Goal: Transaction & Acquisition: Purchase product/service

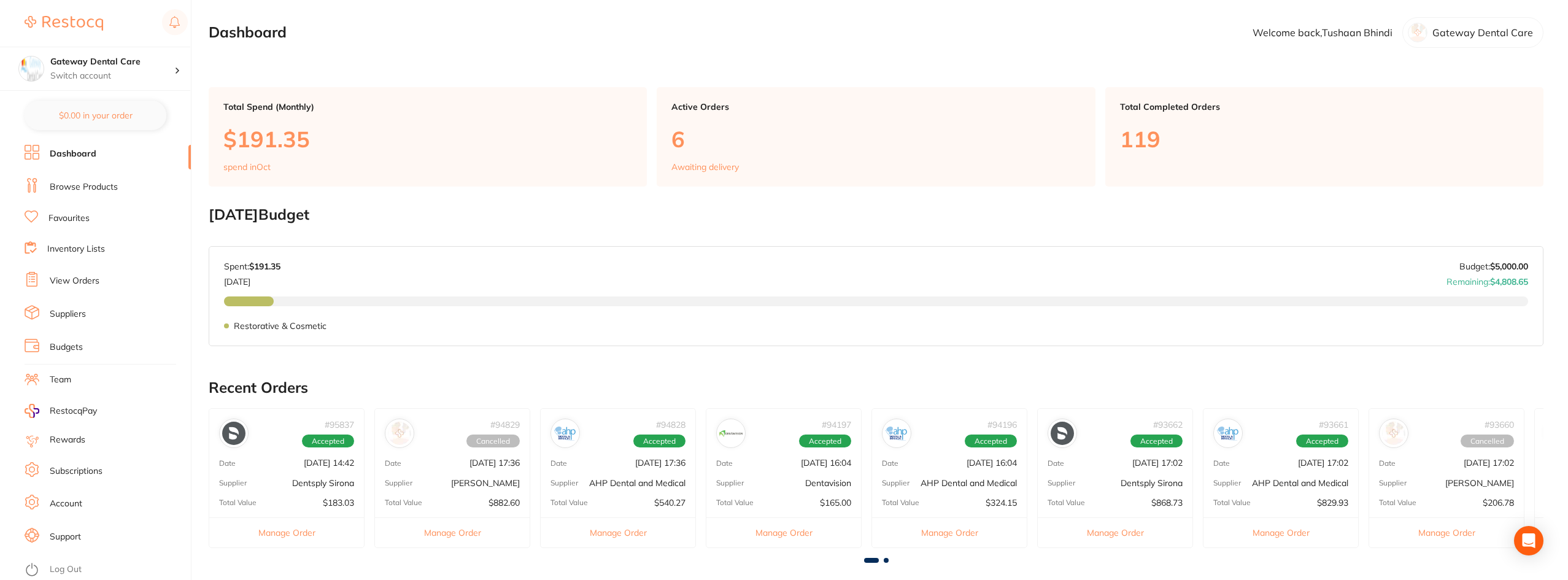
click at [72, 217] on link "Favourites" at bounding box center [69, 219] width 41 height 13
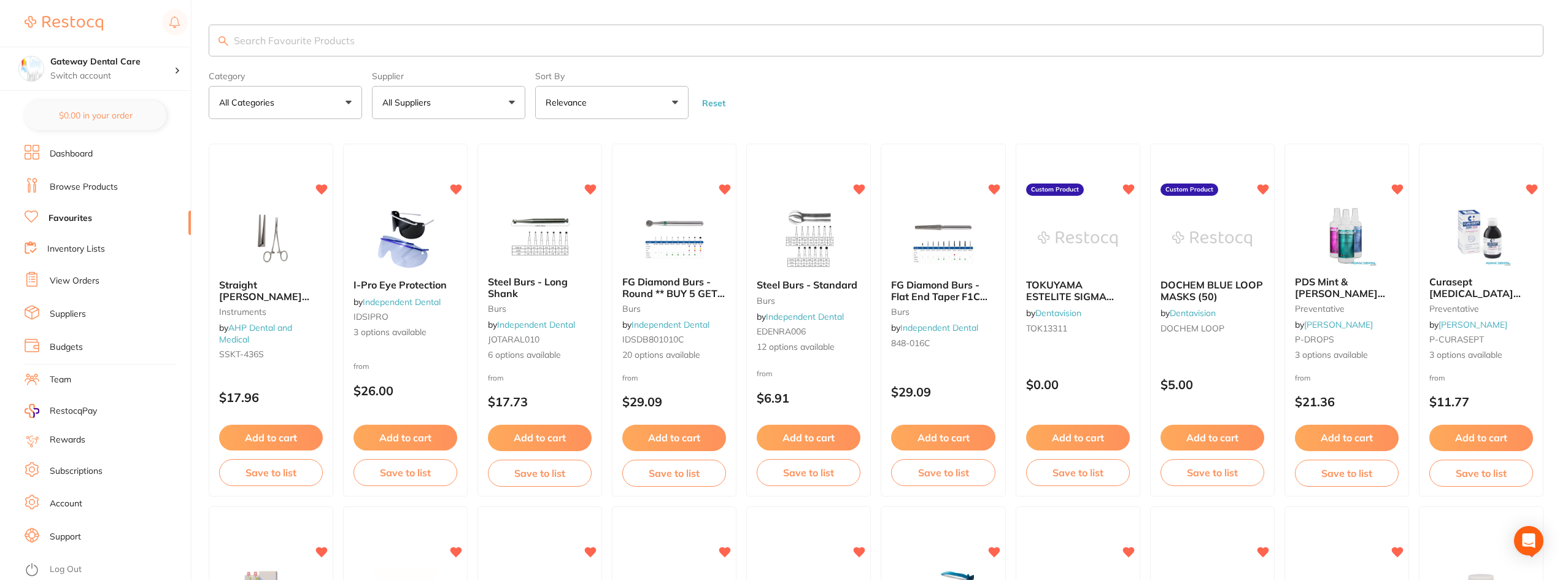
click at [378, 48] on input "search" at bounding box center [875, 40] width 1335 height 32
type input "small gloves"
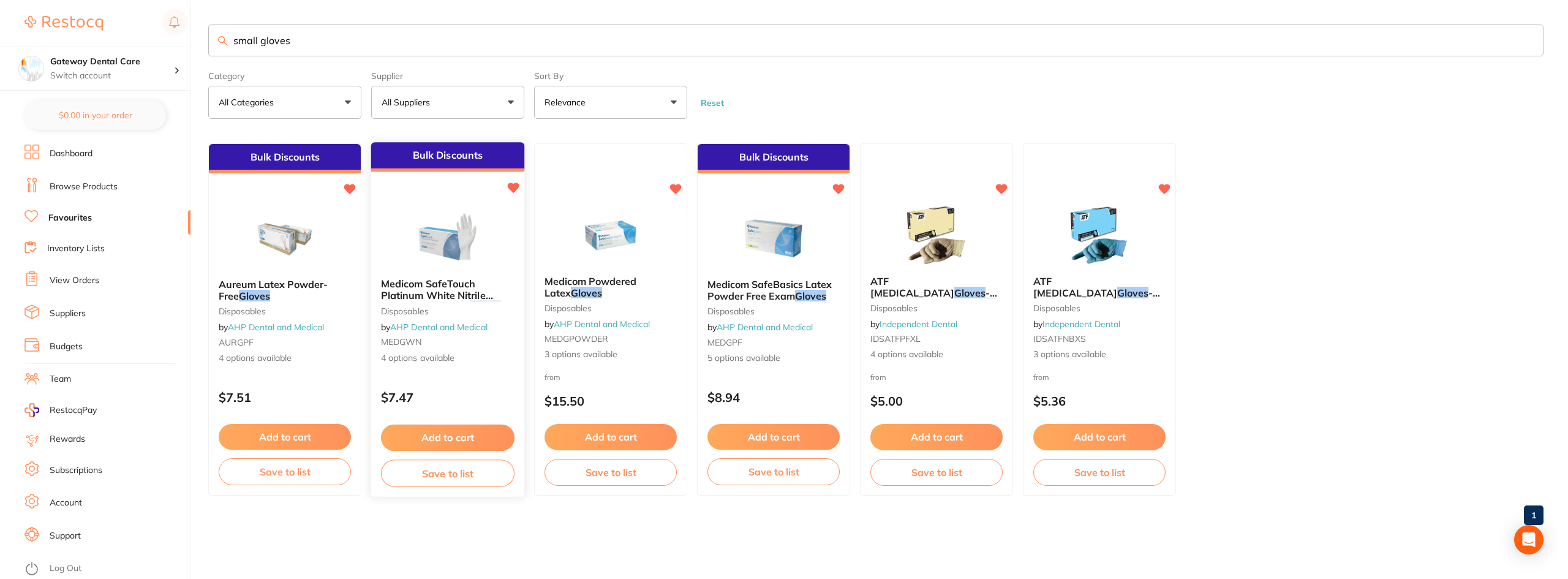
click at [474, 292] on span "Medicom SafeTouch Platinum White Nitrile Powder Free Exam" at bounding box center [437, 296] width 112 height 35
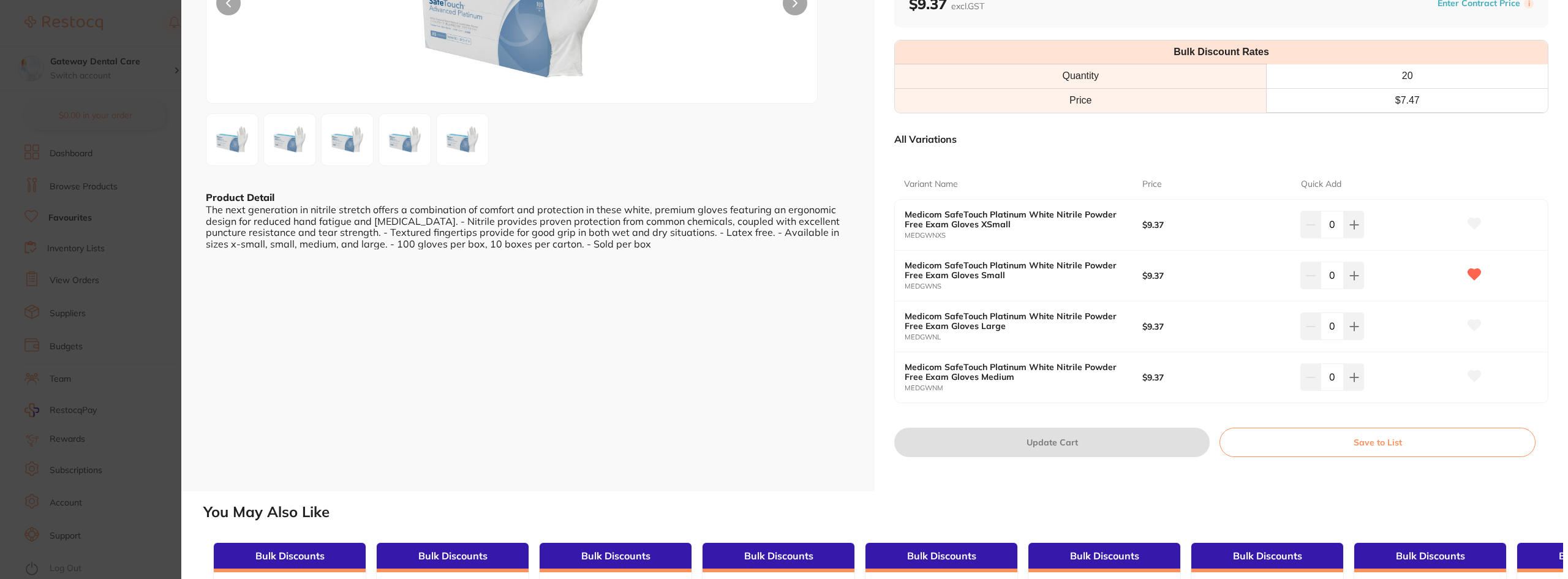
scroll to position [184, 0]
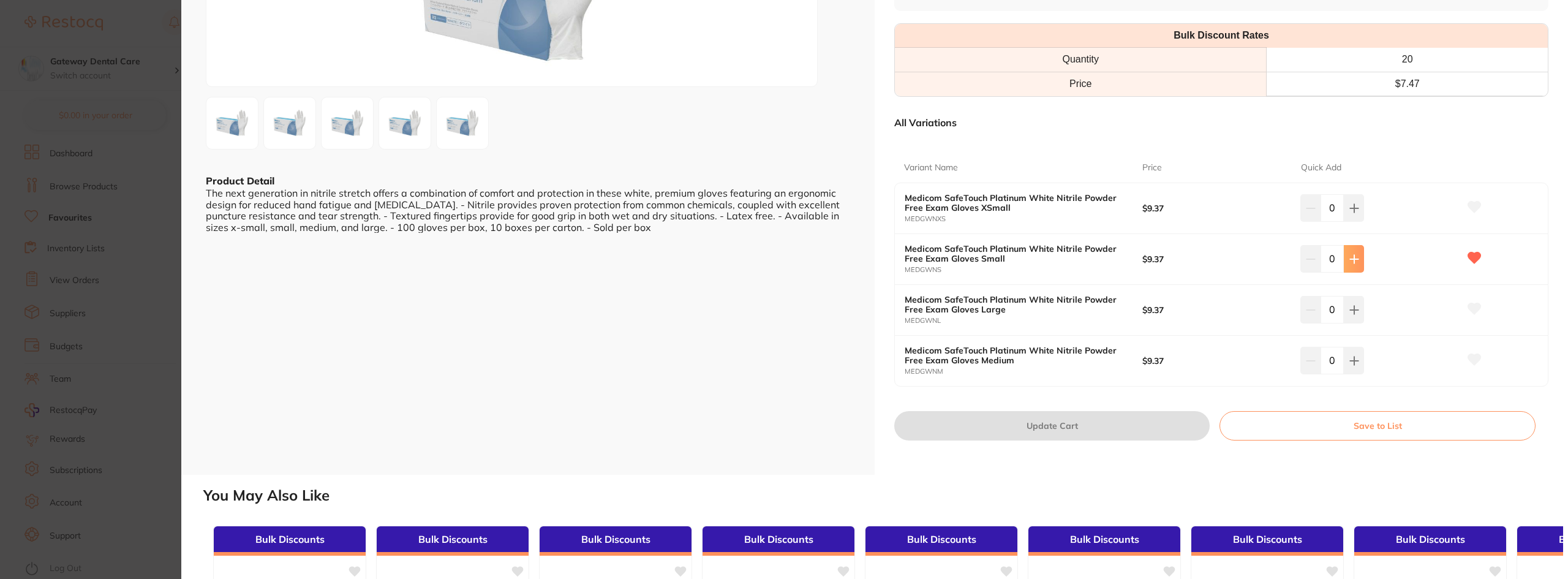
click at [1361, 255] on button at bounding box center [1354, 258] width 20 height 27
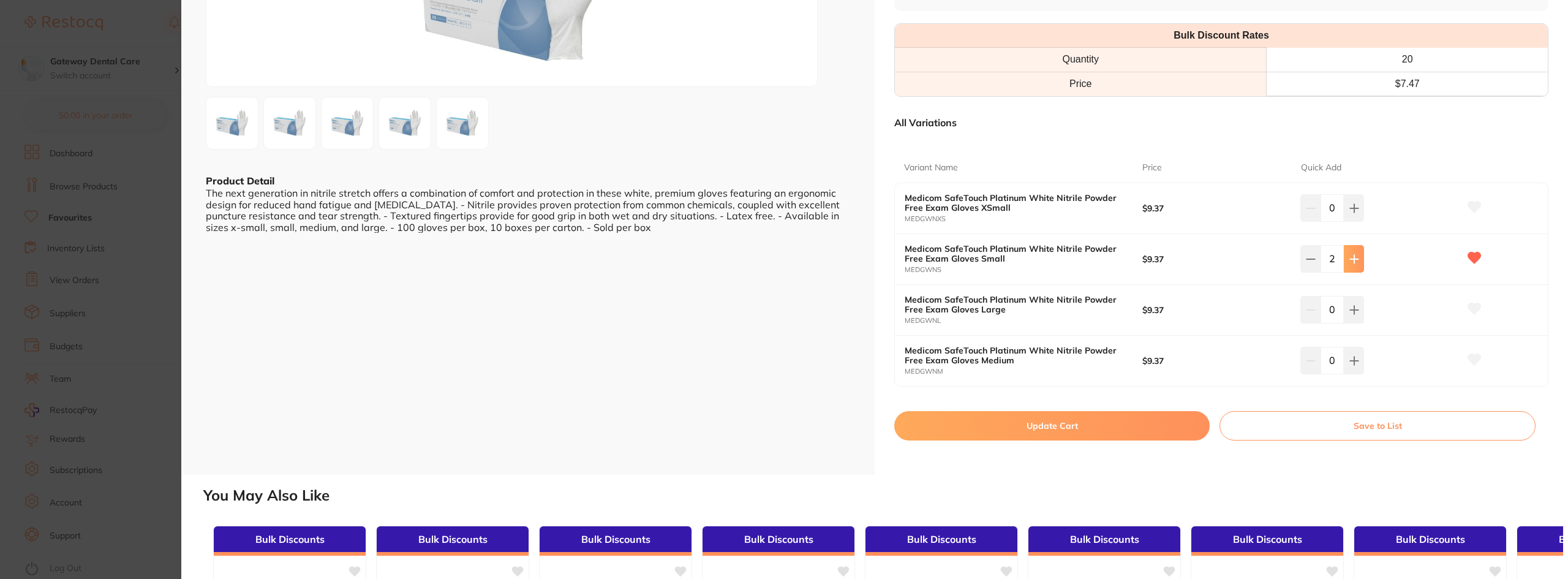
click at [1361, 255] on button at bounding box center [1354, 258] width 20 height 27
click at [1363, 255] on div "5" at bounding box center [1380, 258] width 159 height 27
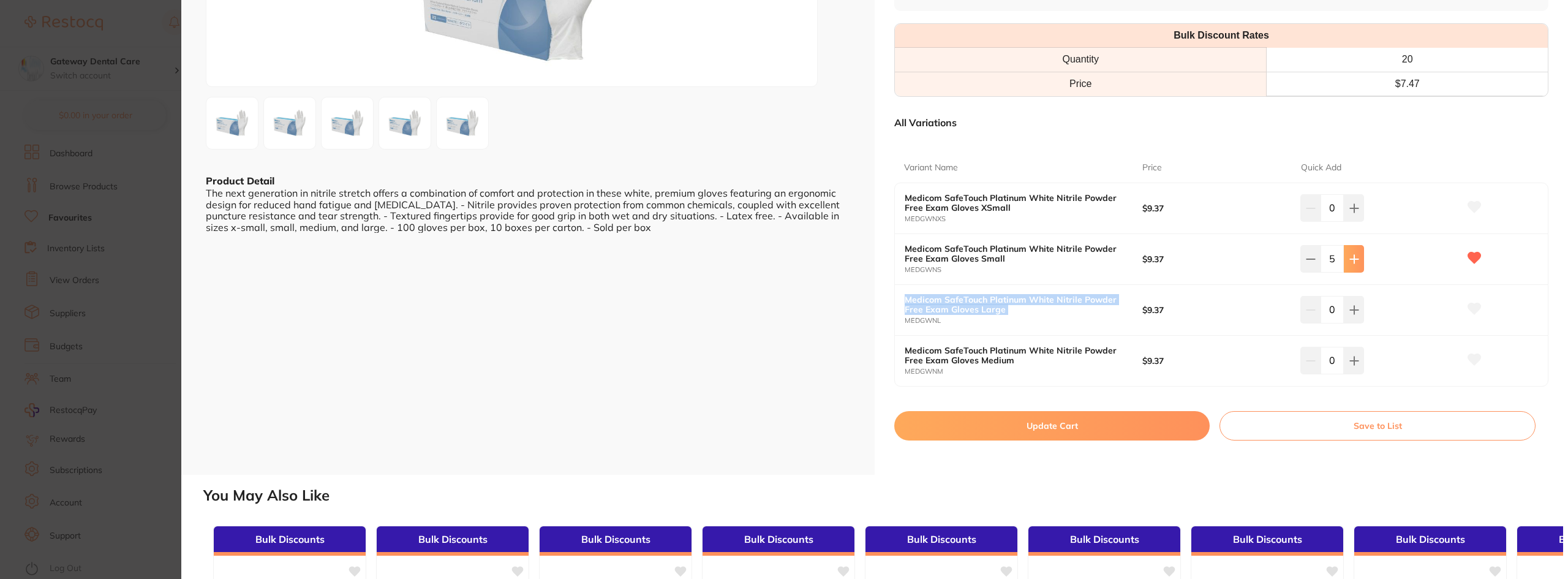
click at [1361, 257] on button at bounding box center [1354, 258] width 20 height 27
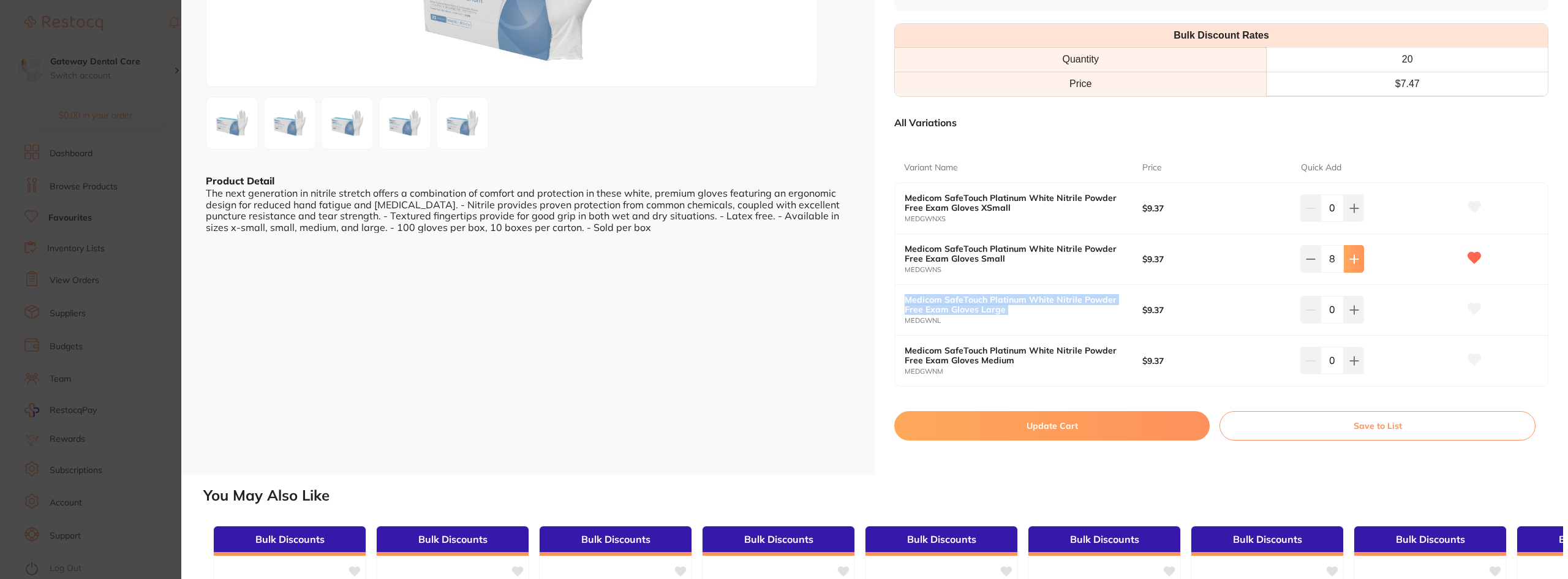
type input "10"
click at [1104, 429] on button "Update Cart" at bounding box center [1053, 426] width 316 height 29
checkbox input "false"
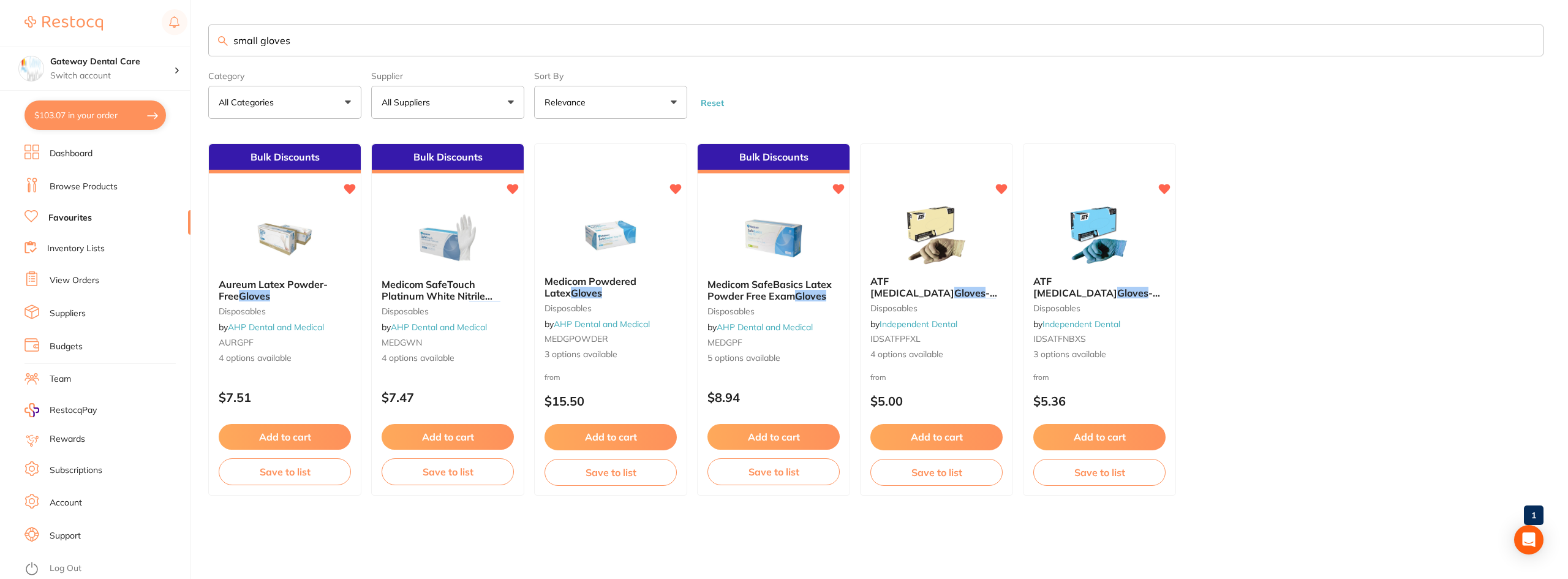
click at [1528, 40] on input "small gloves" at bounding box center [876, 40] width 1336 height 32
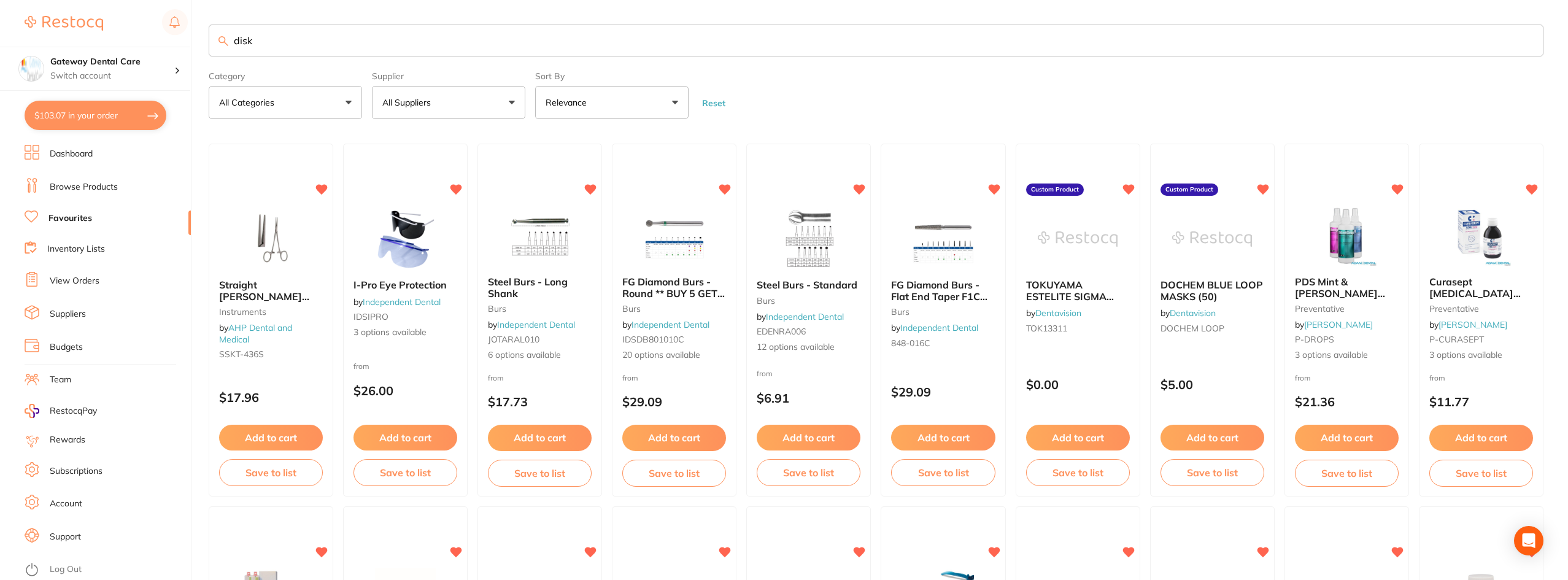
type input "disk"
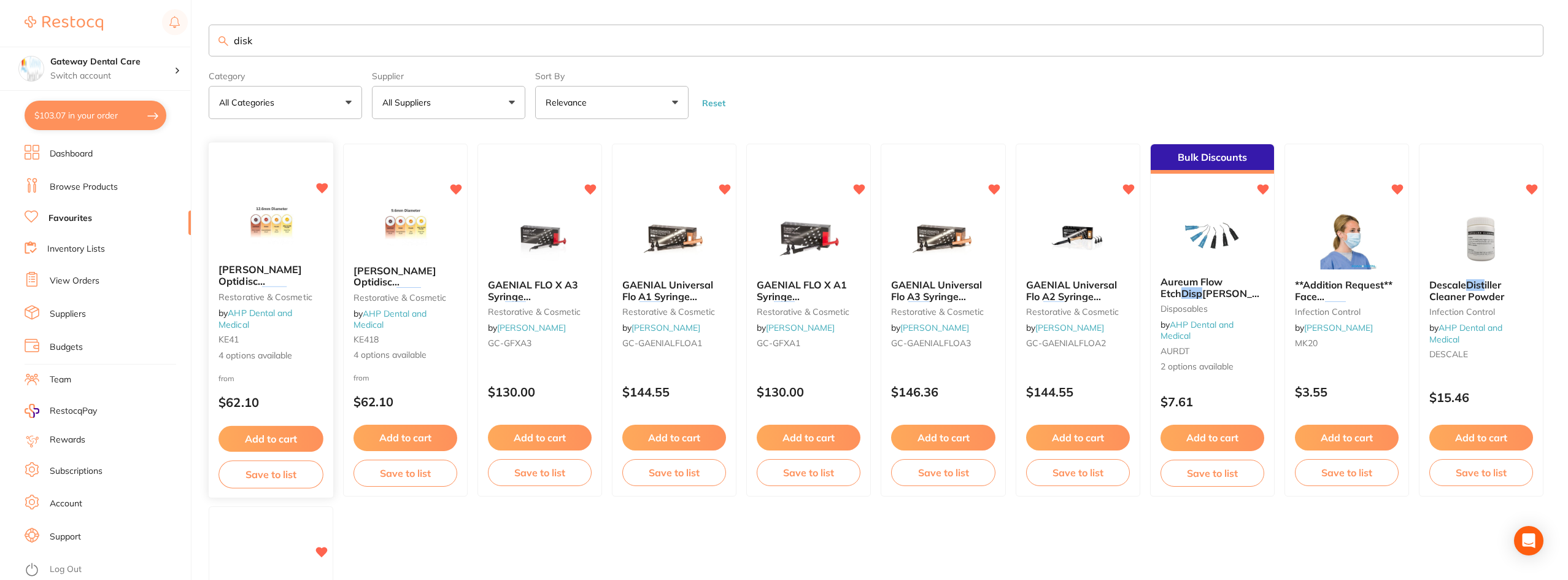
click at [295, 259] on div "[PERSON_NAME] Optidisc Polishing Discs 12.6mm restorative & cosmetic by AHP Den…" at bounding box center [270, 313] width 125 height 117
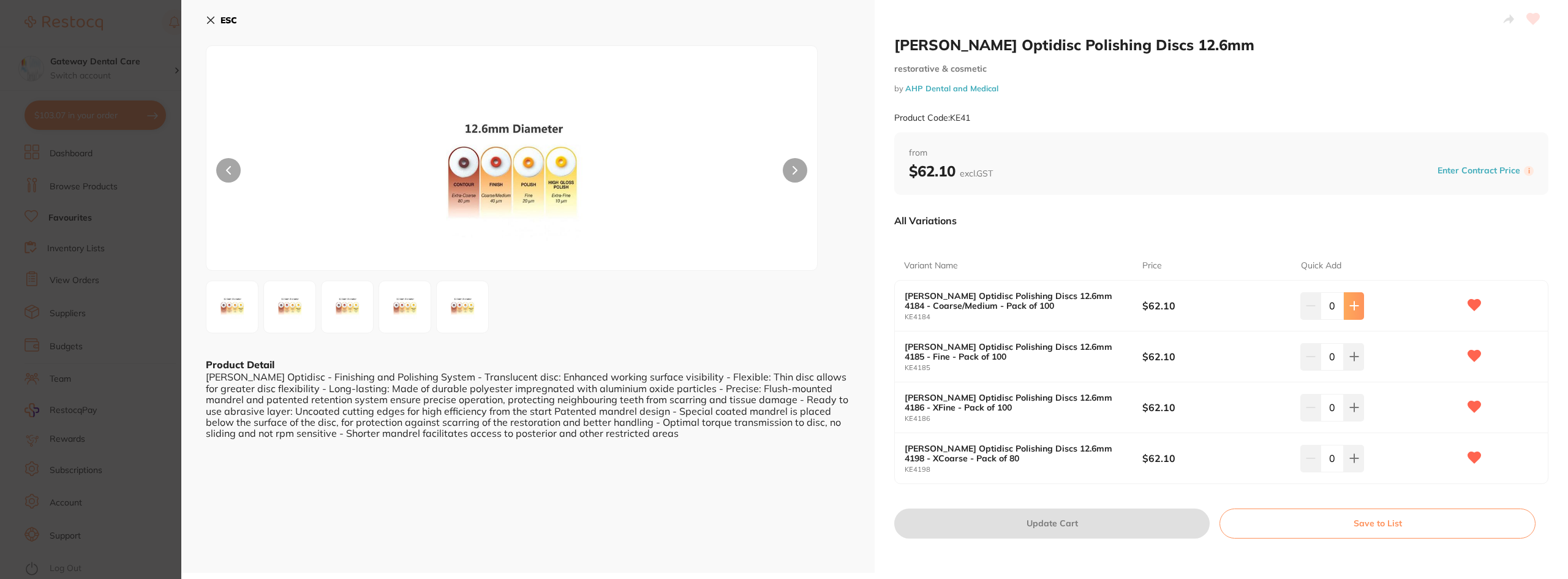
click at [1357, 307] on button at bounding box center [1354, 306] width 20 height 27
type input "2"
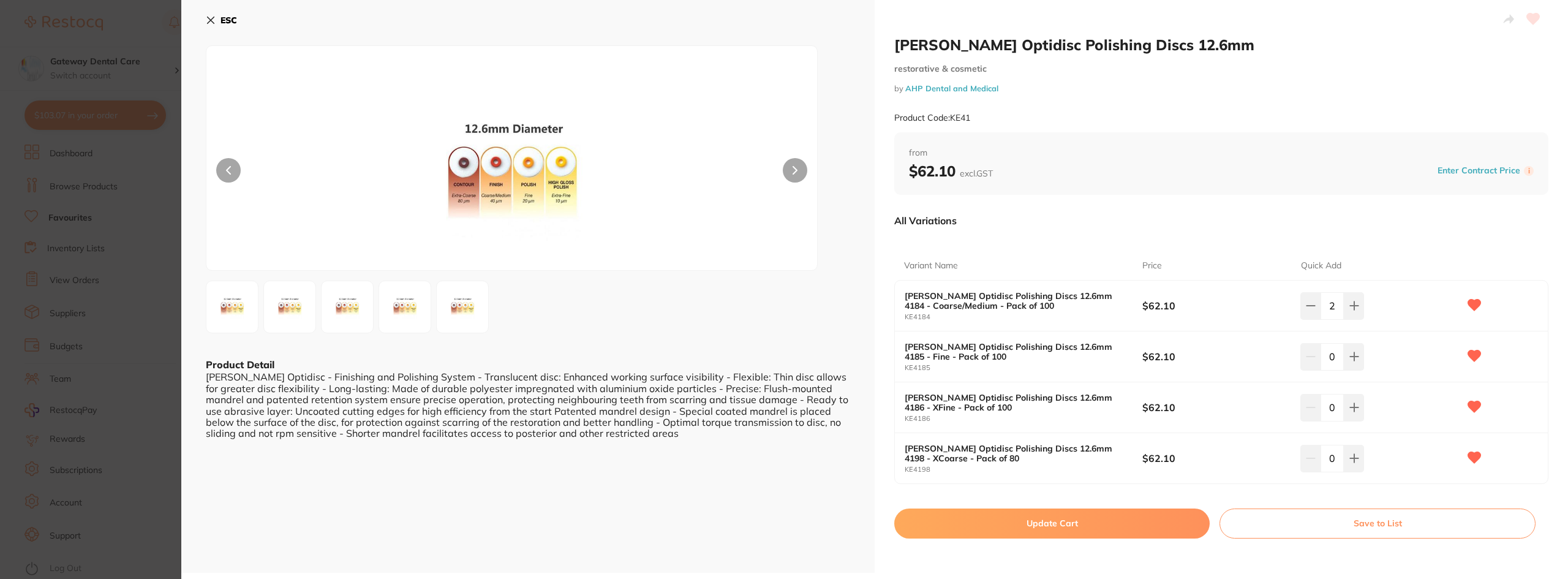
click at [1048, 529] on button "Update Cart" at bounding box center [1053, 523] width 316 height 29
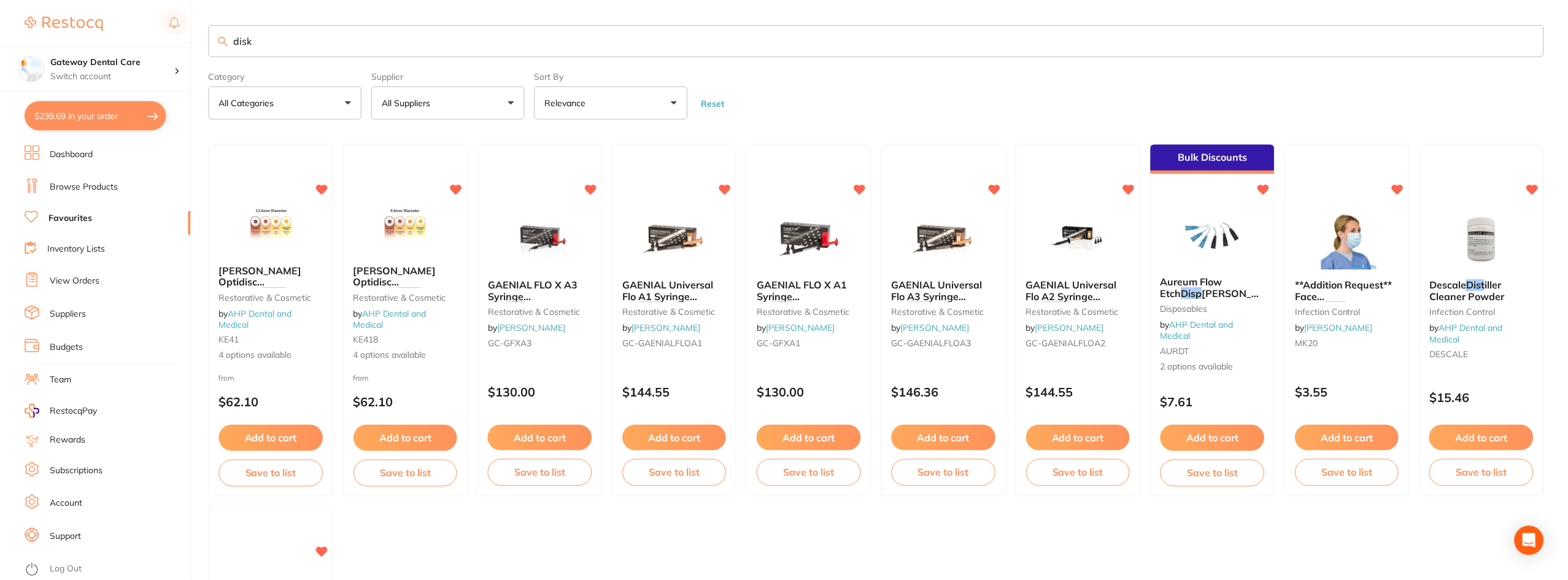
scroll to position [1, 0]
click at [395, 270] on span "[PERSON_NAME] Optidisc Polishing" at bounding box center [394, 282] width 83 height 35
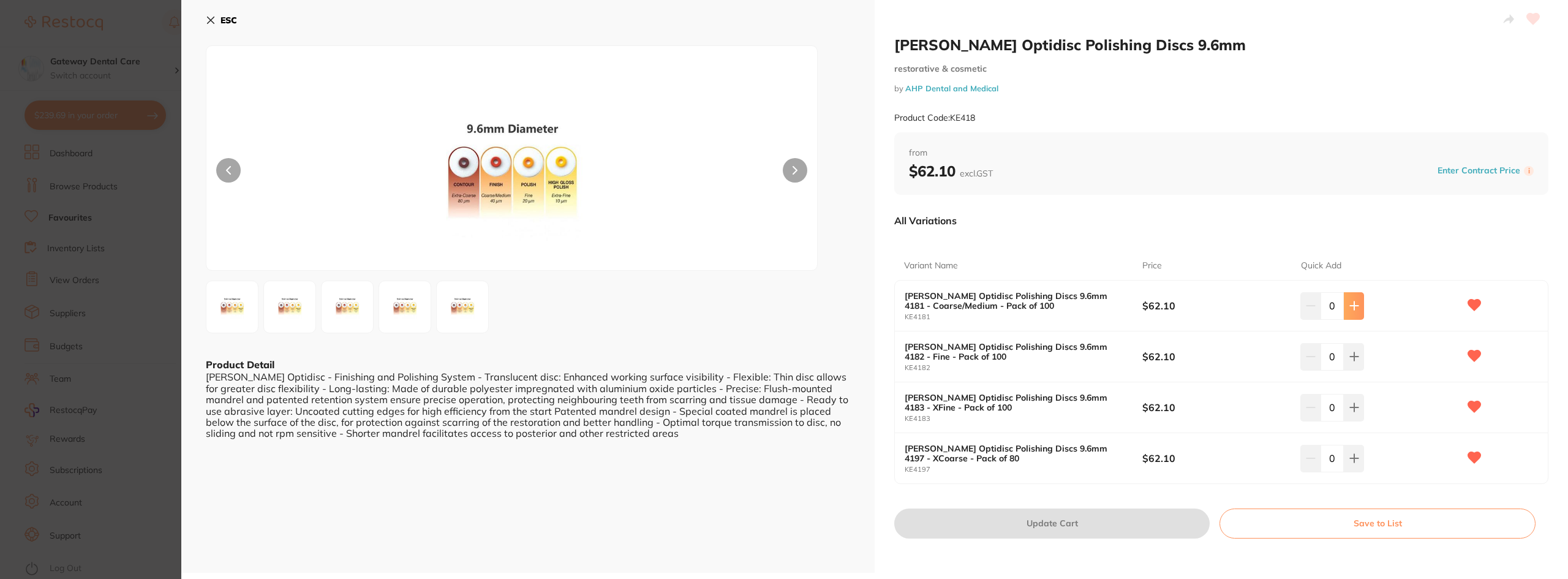
click at [1352, 301] on icon at bounding box center [1354, 306] width 10 height 10
type input "2"
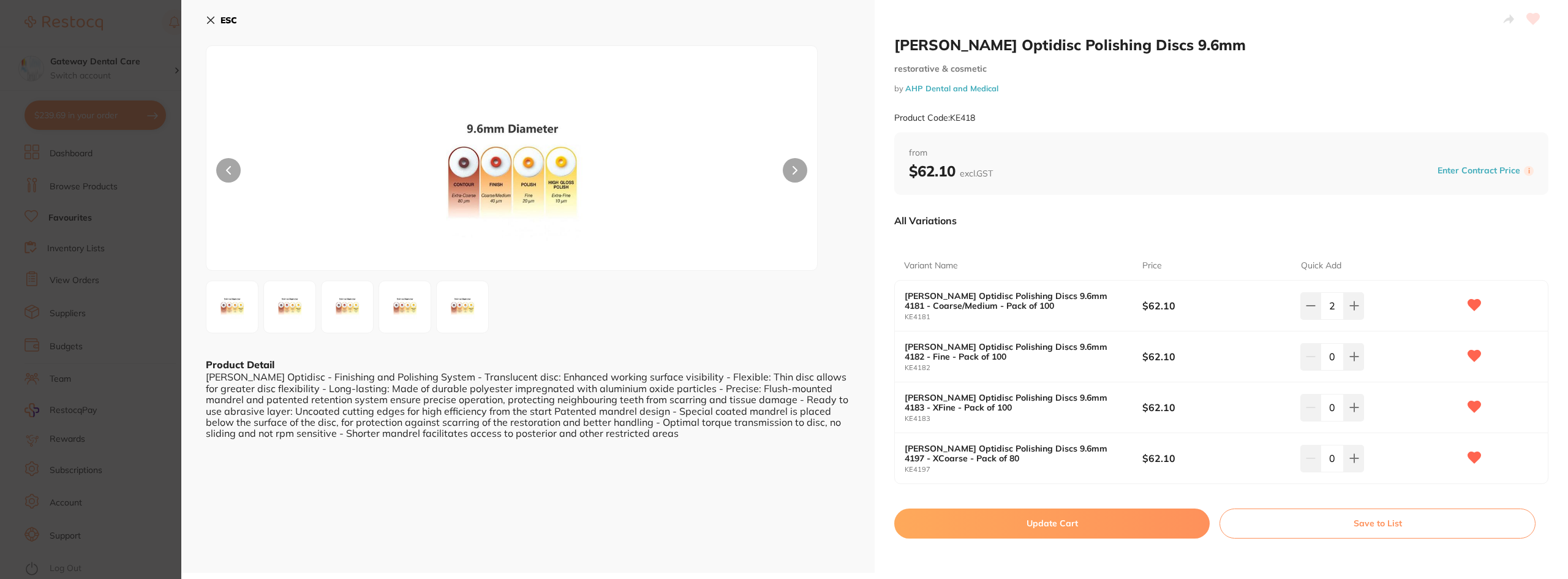
click at [1044, 528] on button "Update Cart" at bounding box center [1053, 523] width 316 height 29
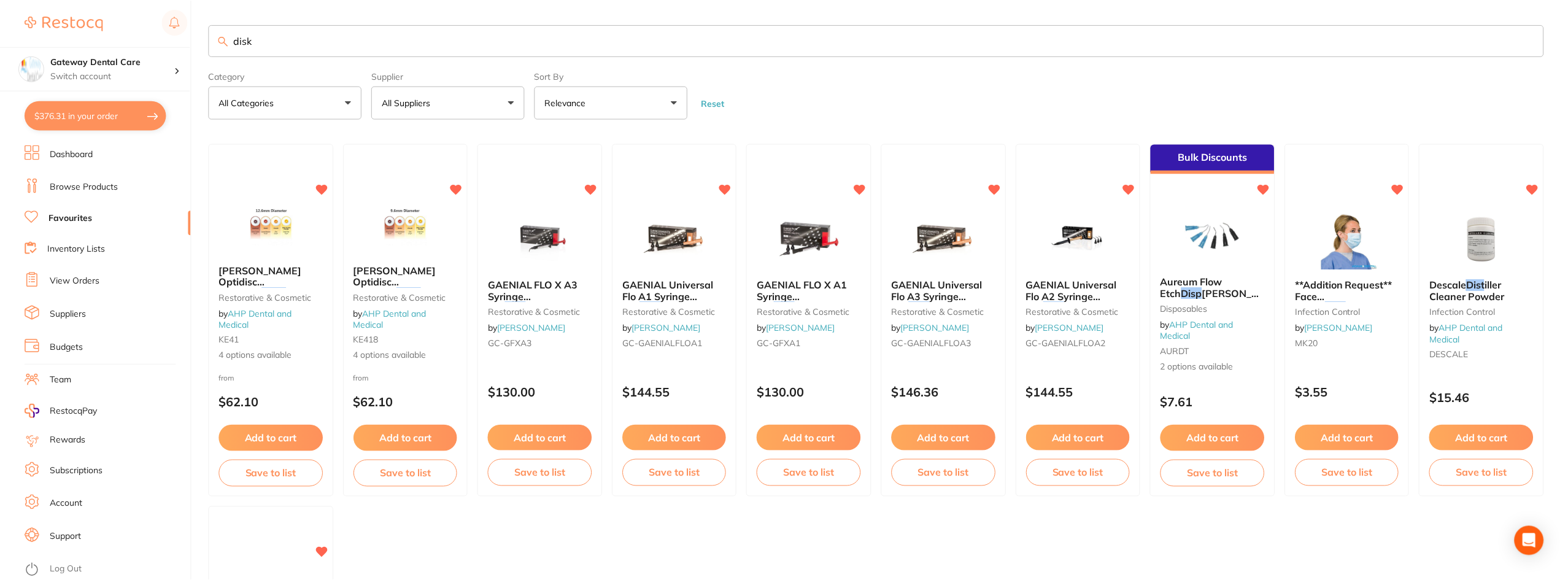
scroll to position [1, 0]
click at [501, 30] on input "disk" at bounding box center [875, 40] width 1335 height 32
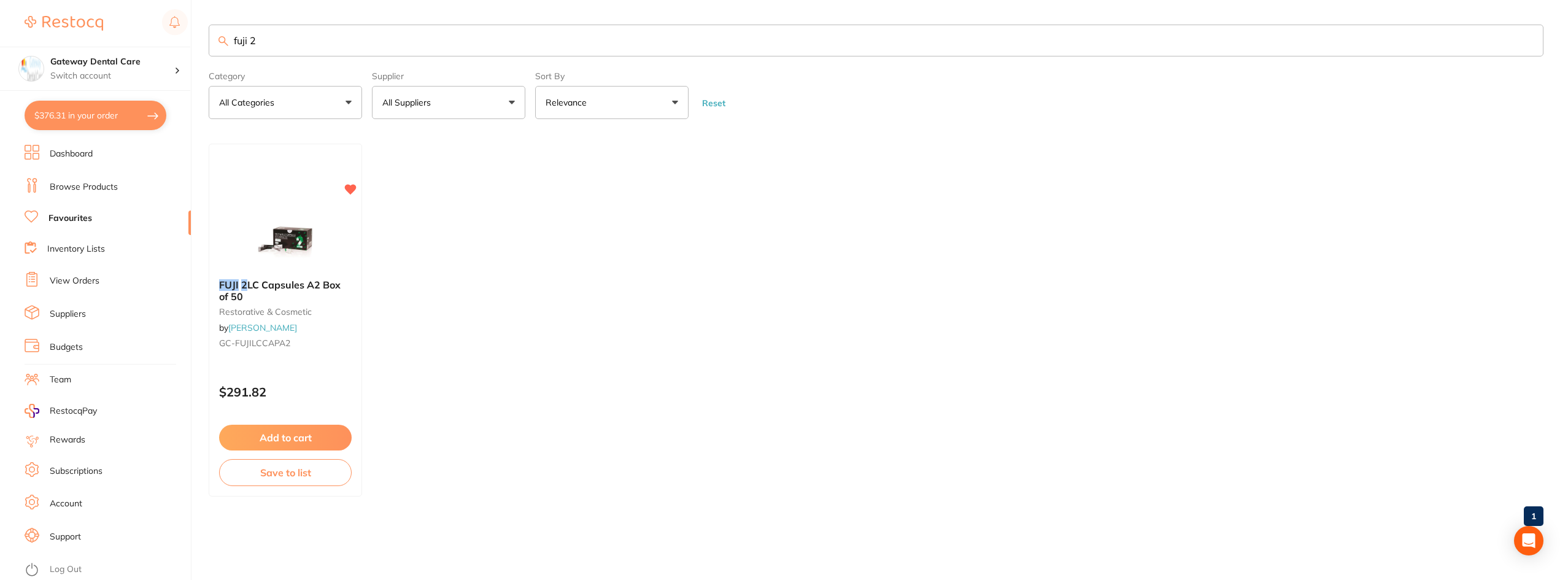
scroll to position [0, 0]
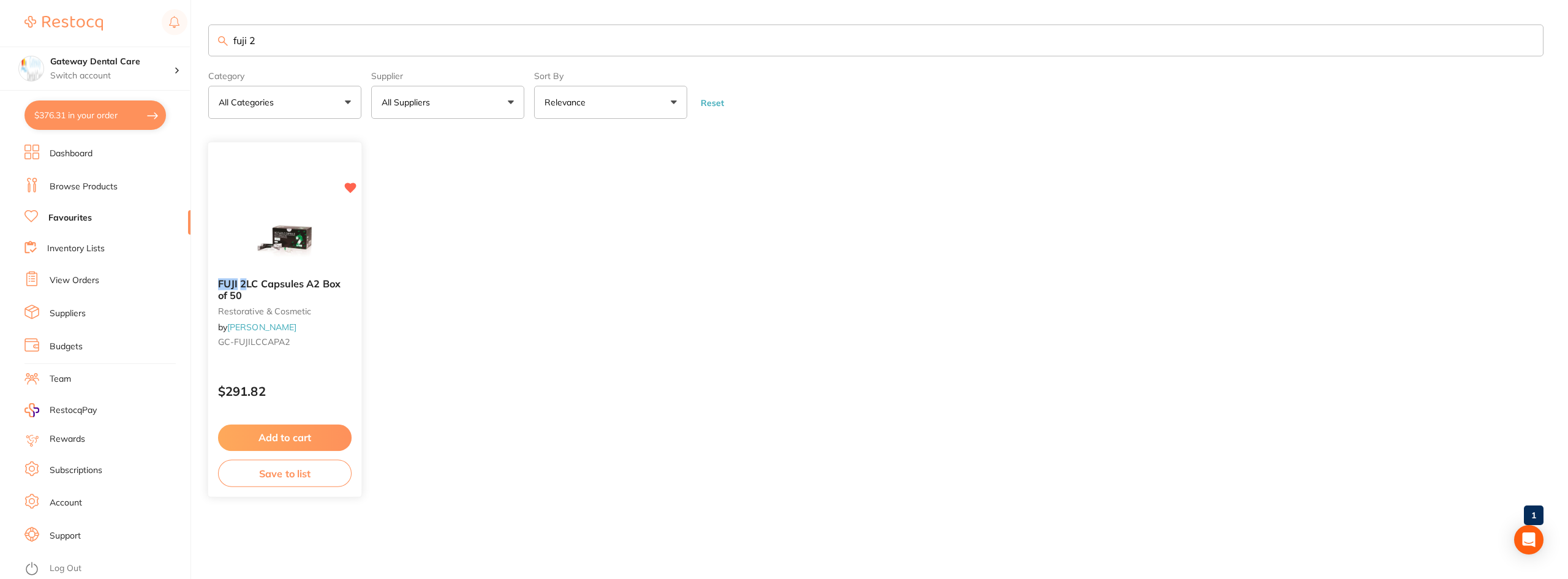
type input "fuji 2"
click at [299, 293] on b "FUJI 2 LC Capsules A2 Box of 50" at bounding box center [285, 290] width 132 height 23
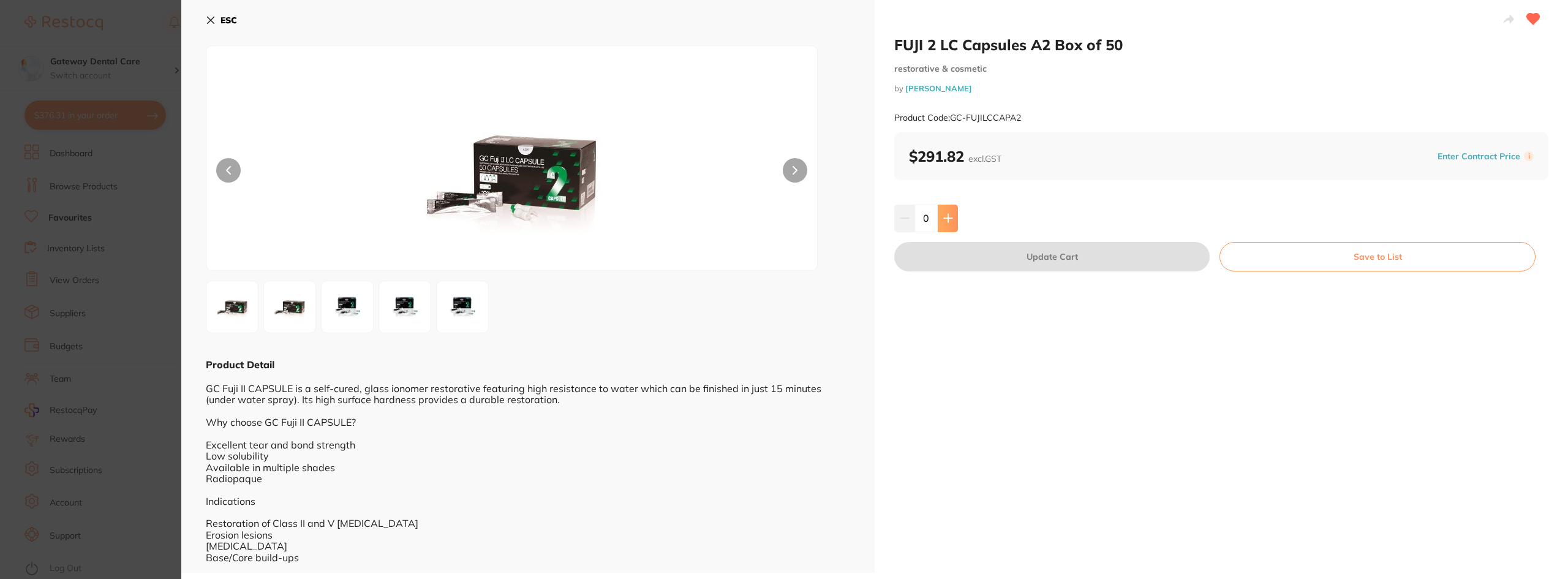
click at [952, 221] on button at bounding box center [947, 218] width 20 height 27
type input "1"
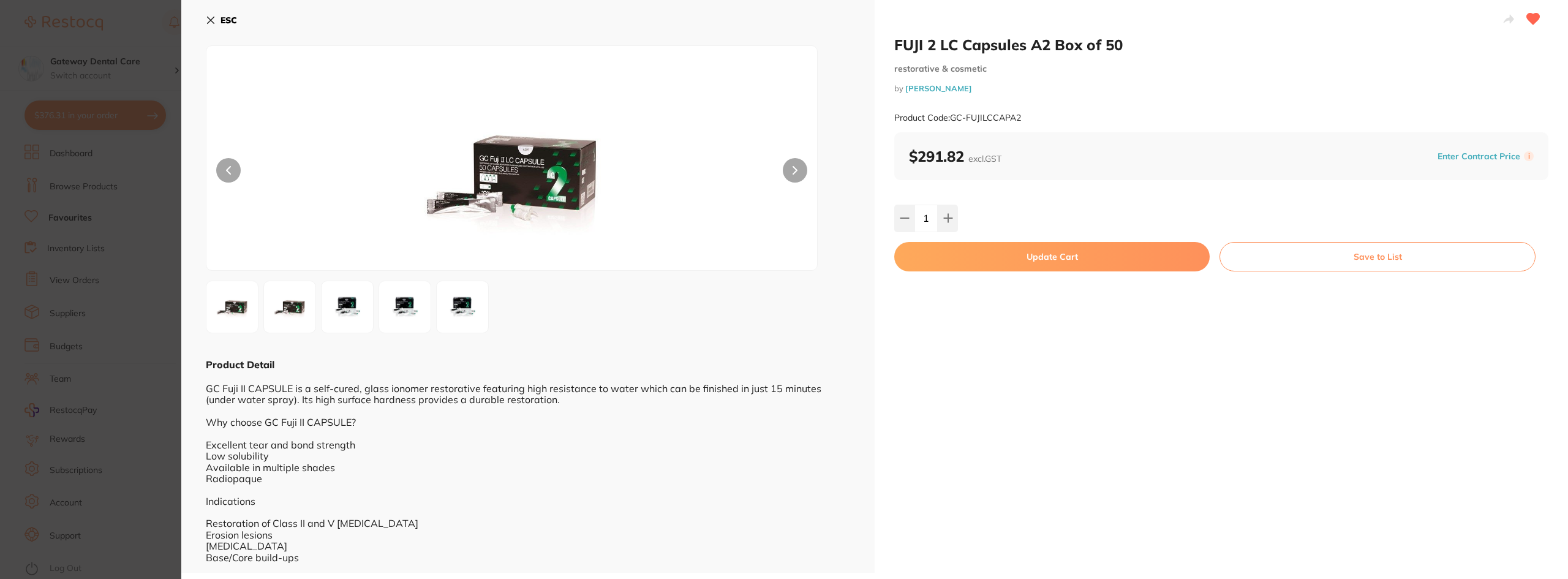
click at [998, 249] on button "Update Cart" at bounding box center [1053, 257] width 316 height 29
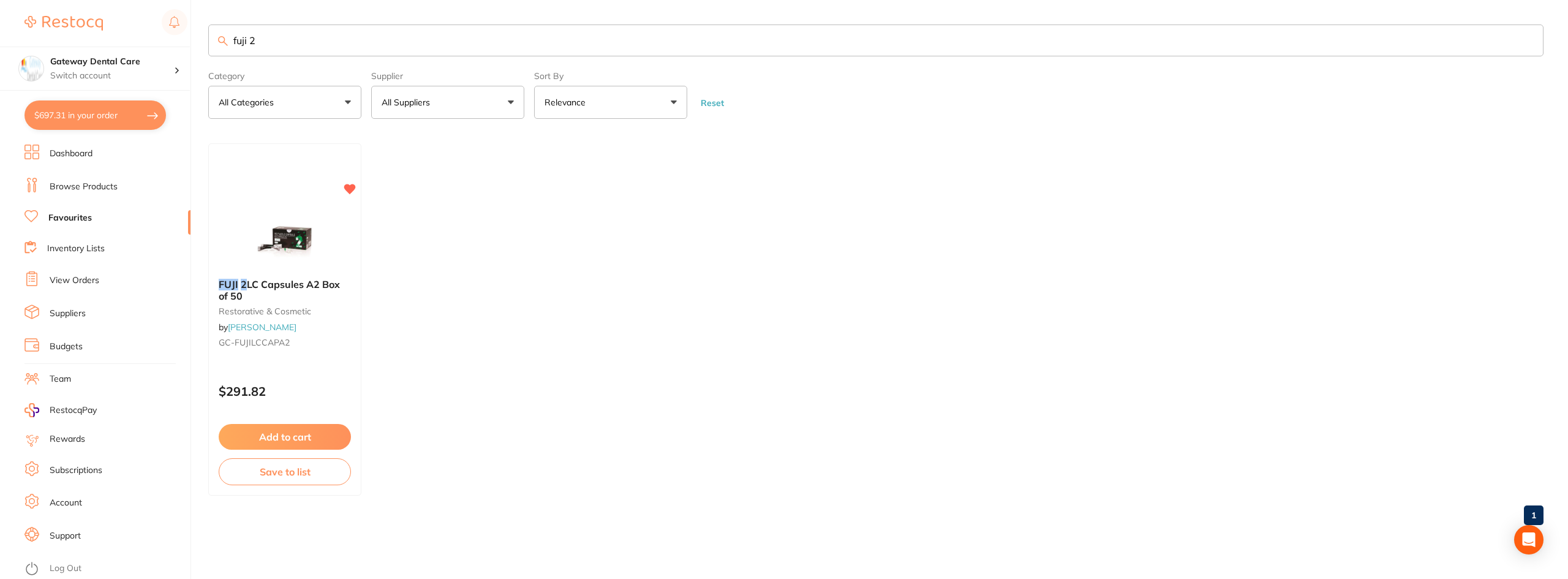
click at [865, 58] on section "fuji 2 Category All Categories All Categories restorative & cosmetic Clear Cate…" at bounding box center [876, 72] width 1336 height 95
click at [854, 30] on input "fuji 2" at bounding box center [876, 40] width 1336 height 32
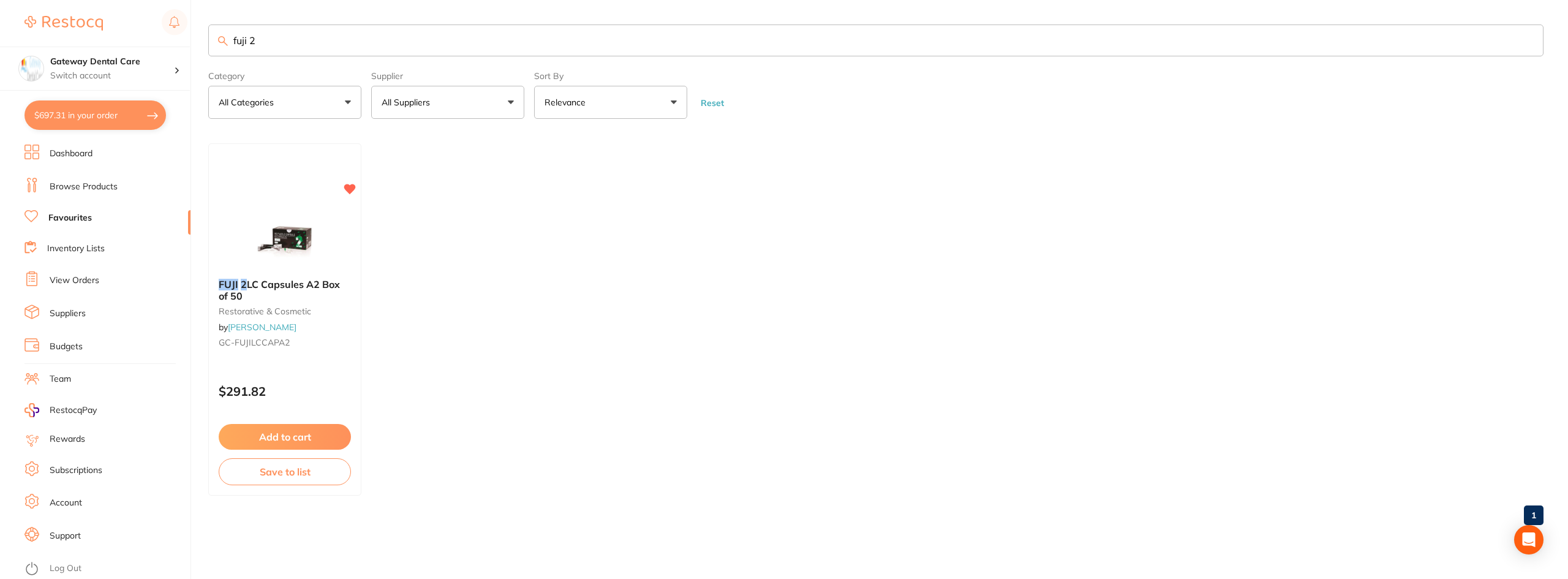
click at [102, 190] on link "Browse Products" at bounding box center [83, 187] width 68 height 13
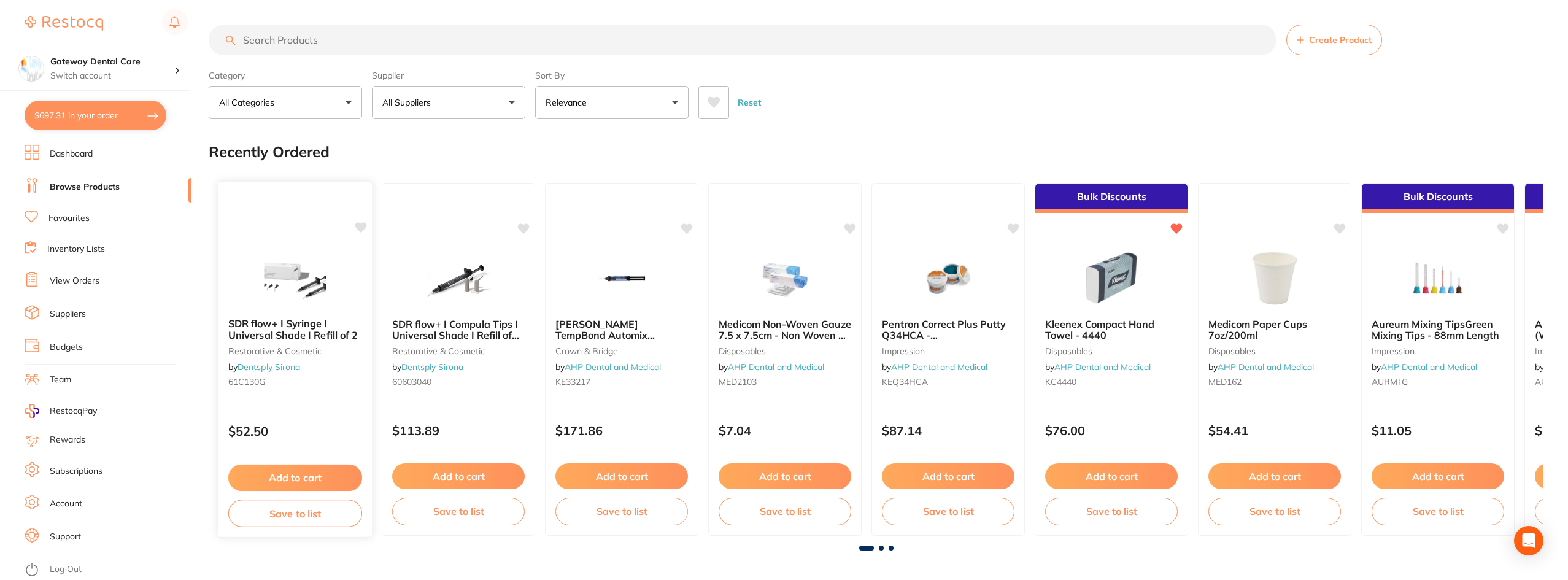
click at [358, 224] on icon at bounding box center [361, 227] width 12 height 10
click at [518, 231] on icon at bounding box center [524, 228] width 13 height 13
click at [459, 54] on input "search" at bounding box center [742, 40] width 1068 height 31
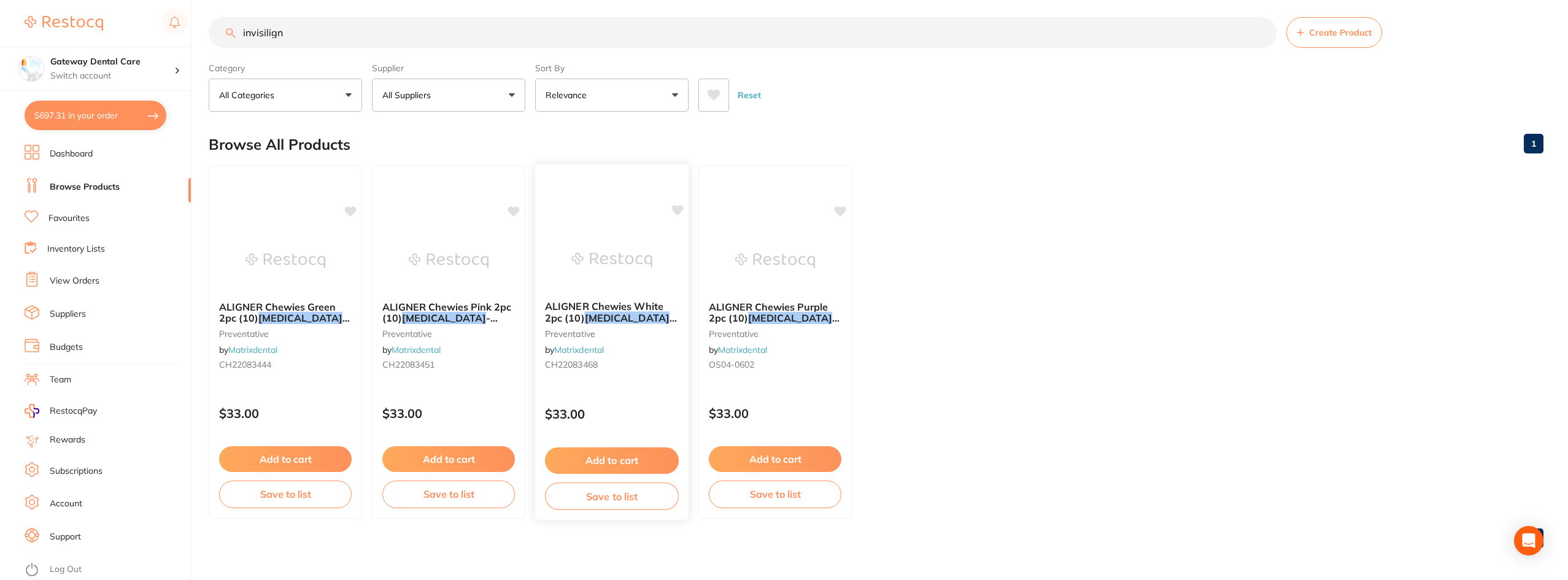
scroll to position [10, 0]
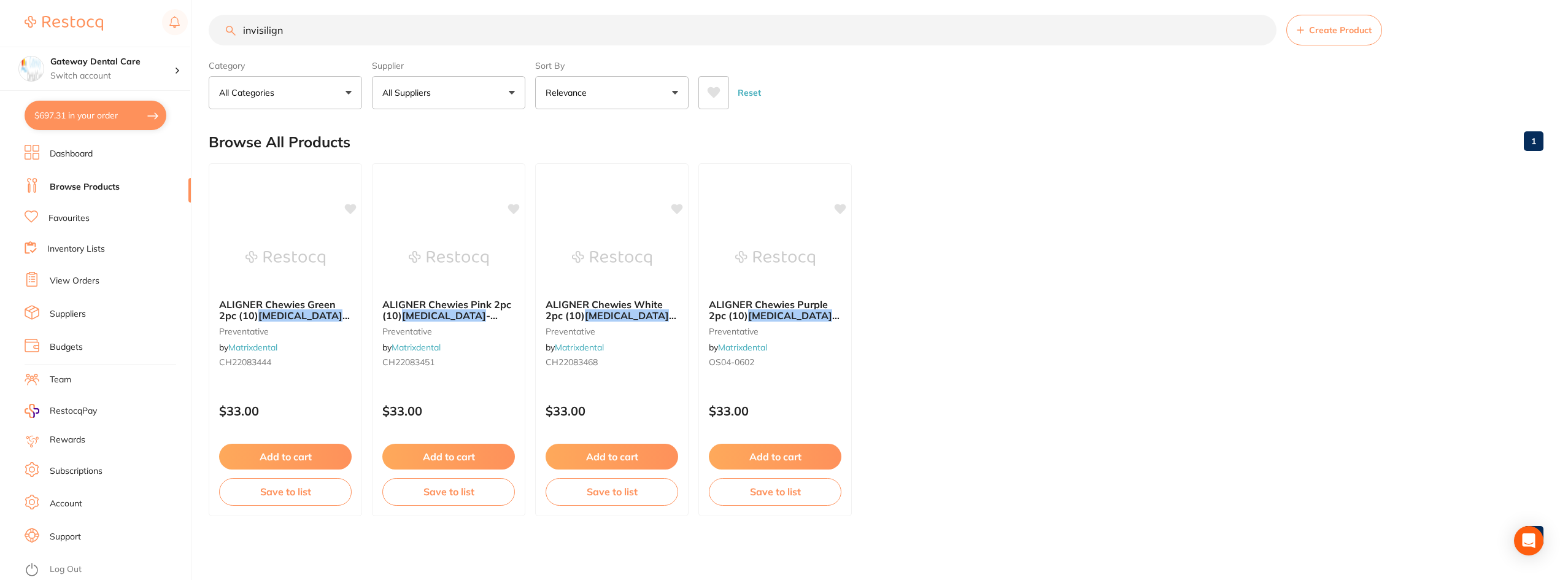
type input "invisilign"
click at [289, 31] on input "invisilign" at bounding box center [742, 30] width 1068 height 31
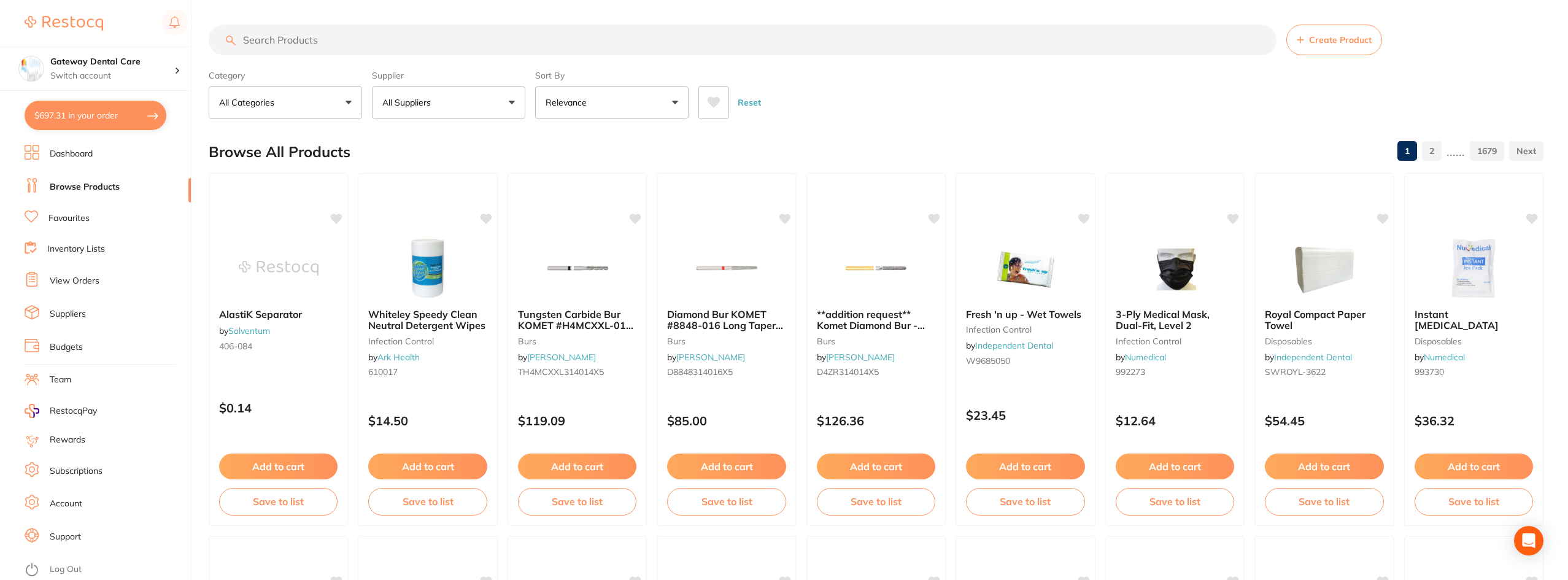
paste input "Dental Impression Tray - [MEDICAL_DATA]"
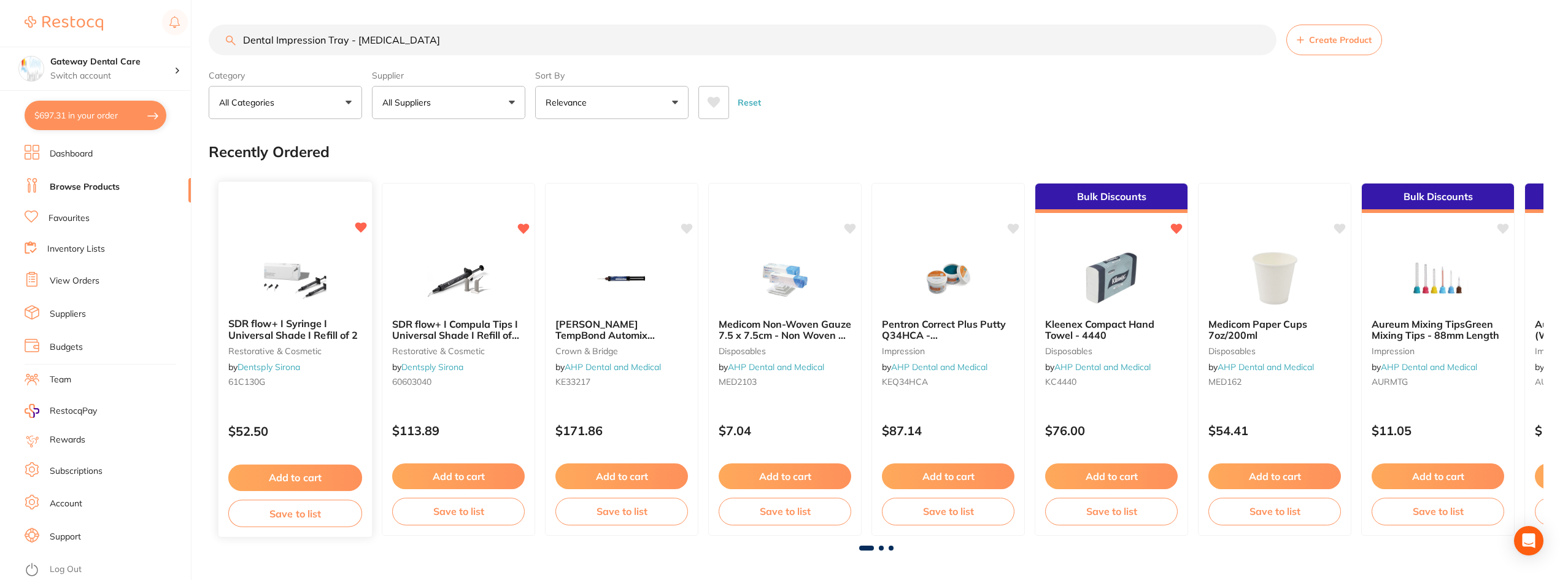
type input "Dental Impression Tray - [MEDICAL_DATA]"
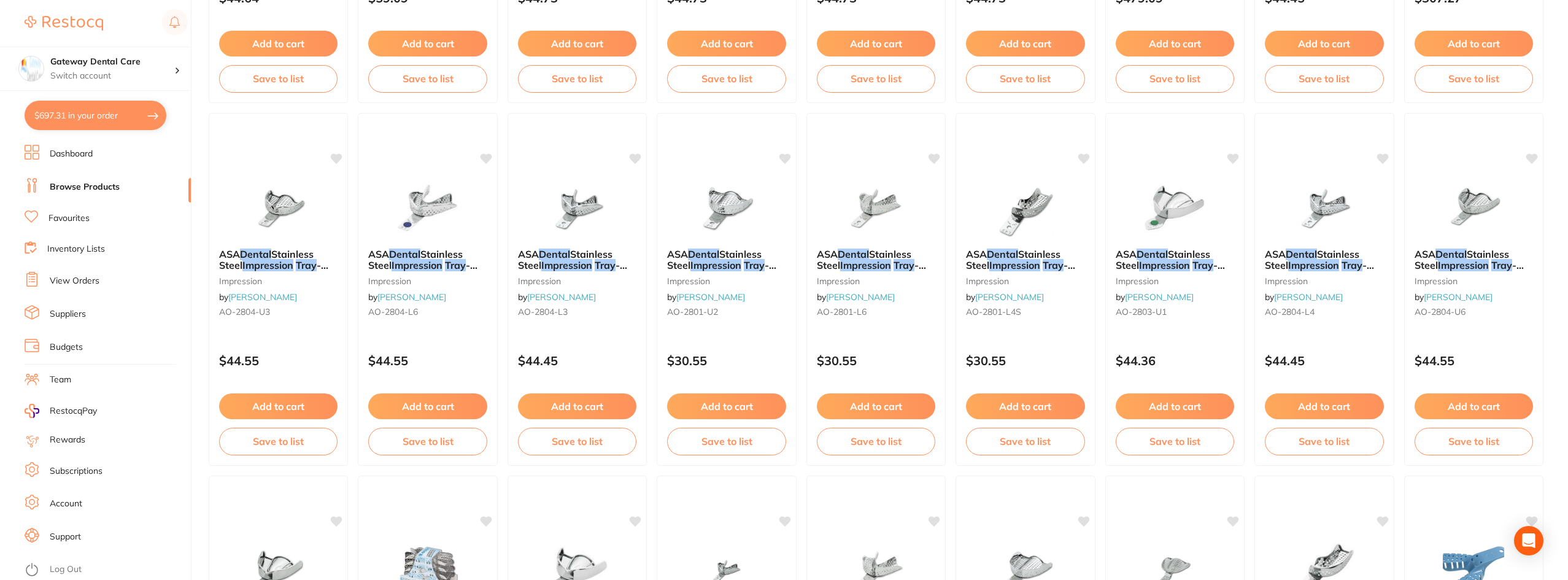
scroll to position [780, 0]
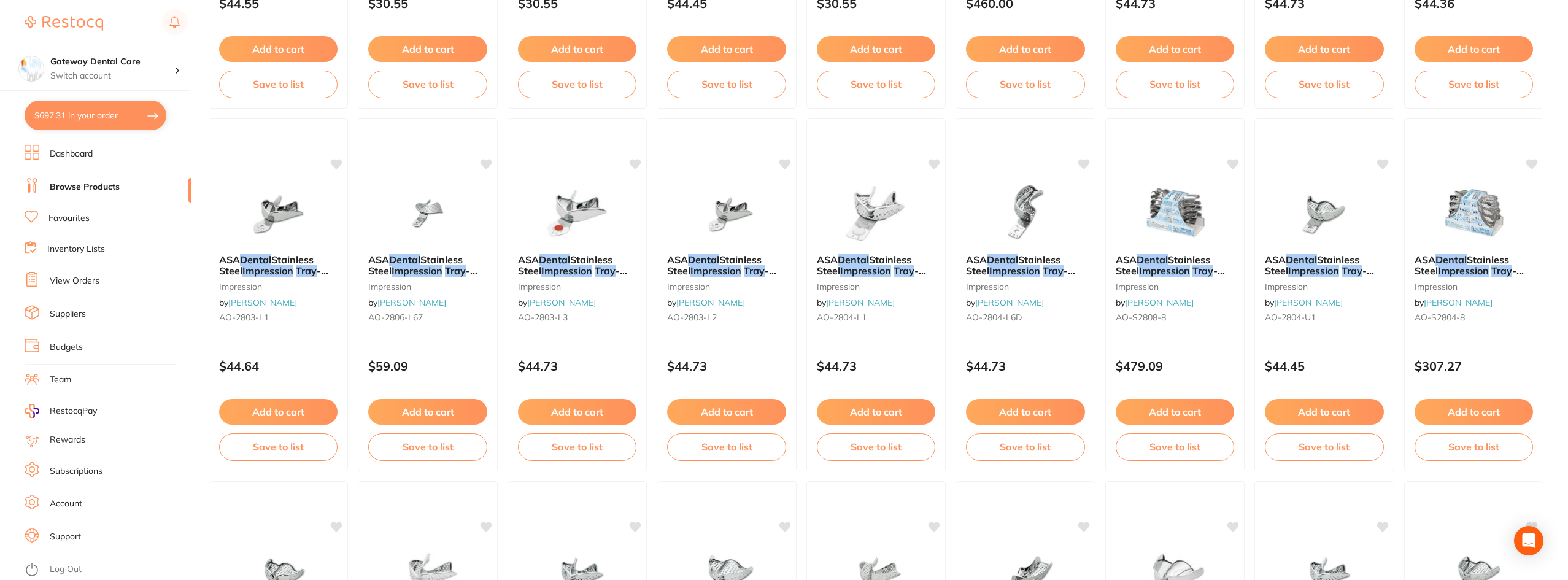
click at [84, 102] on button "$697.31 in your order" at bounding box center [95, 115] width 141 height 29
checkbox input "true"
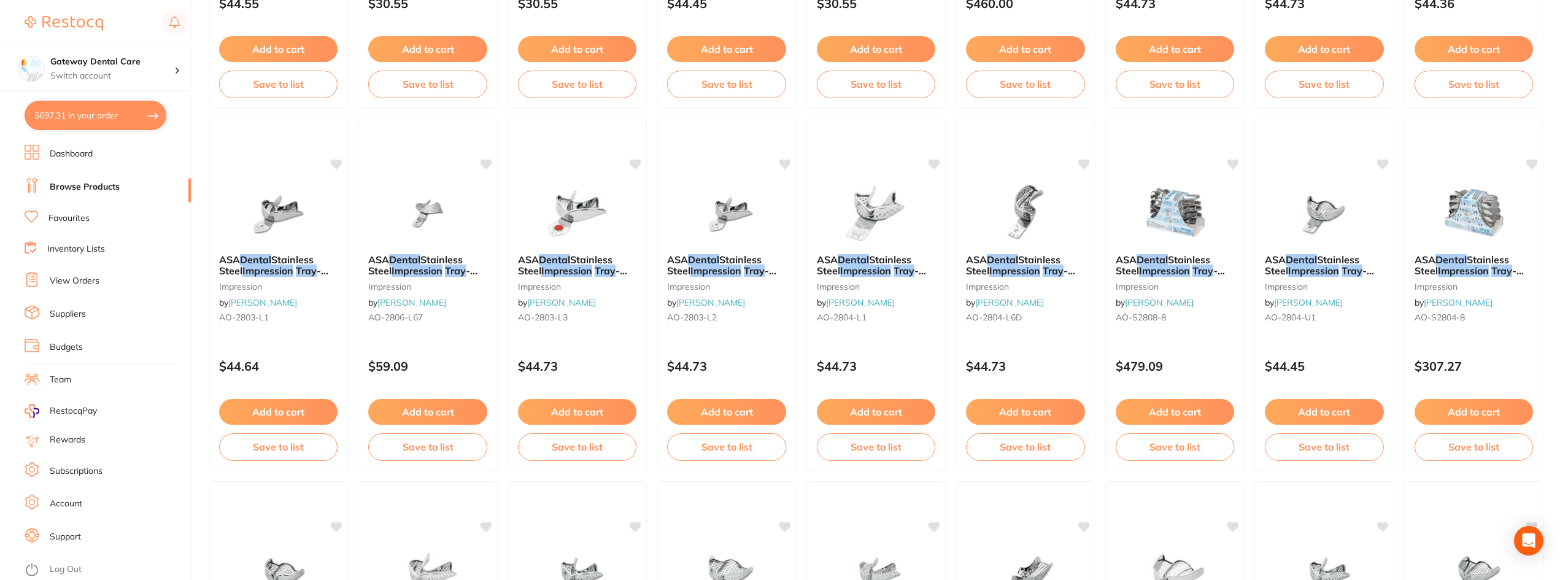
checkbox input "true"
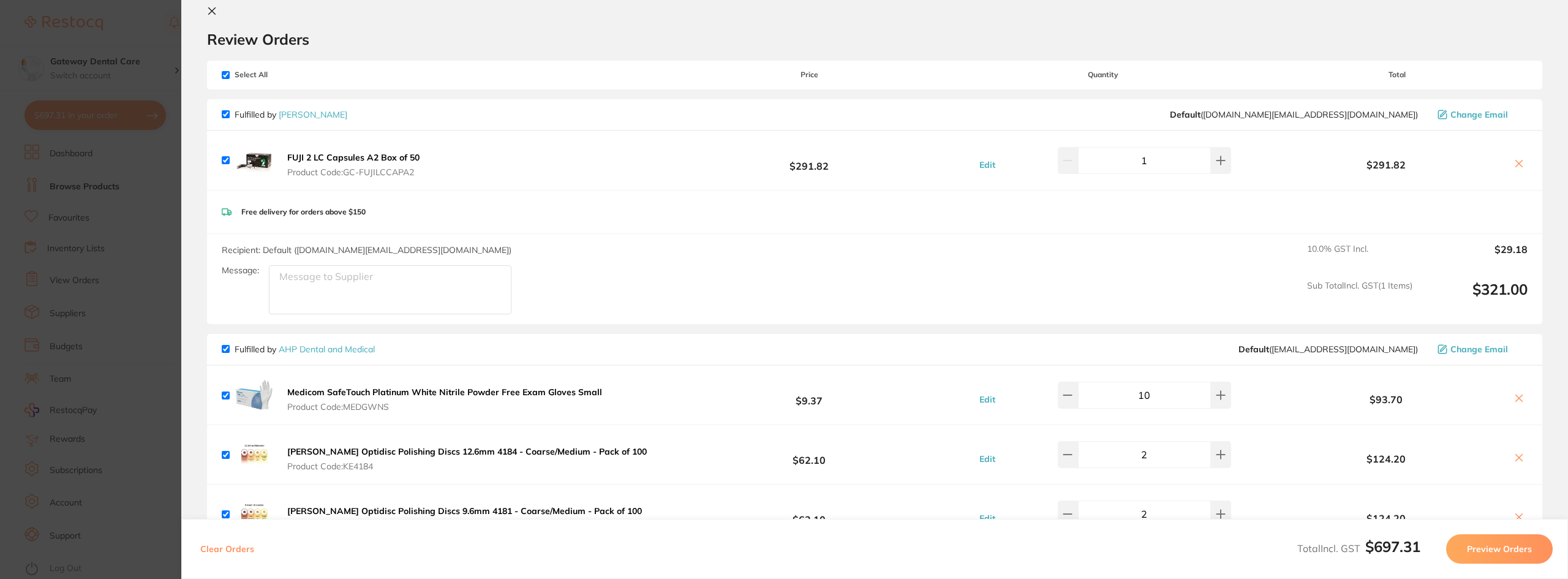
scroll to position [0, 0]
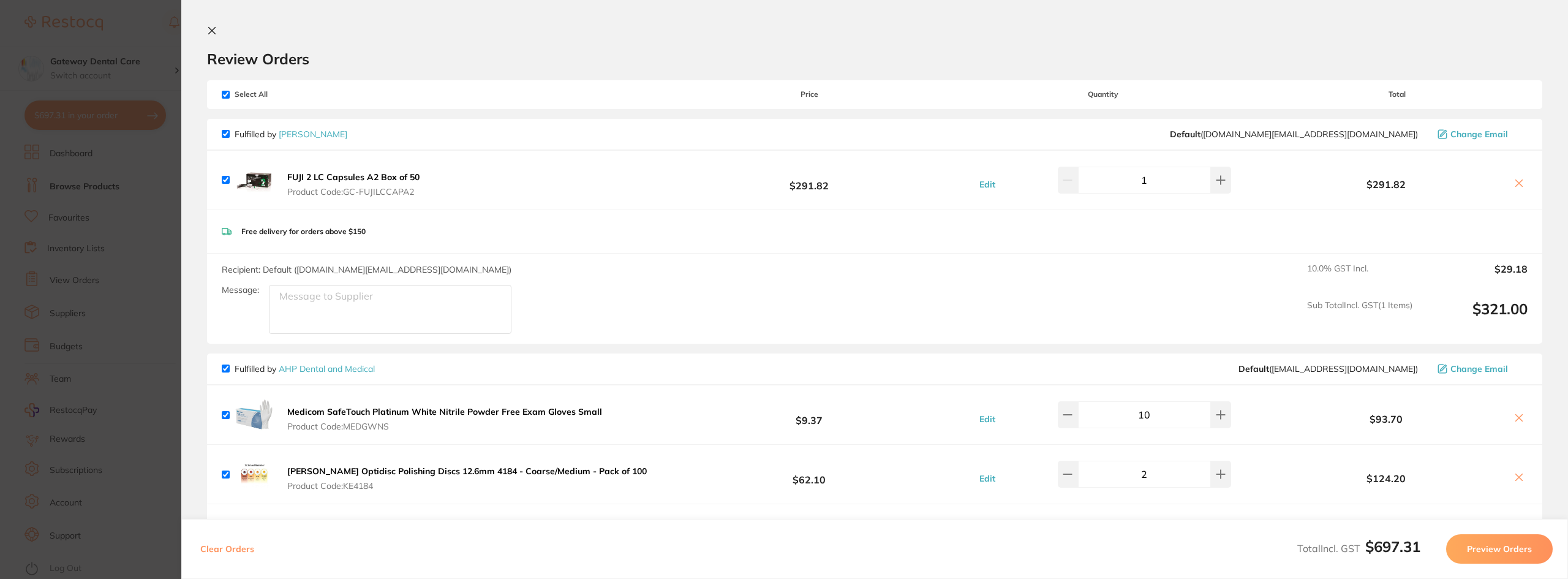
click at [1517, 184] on icon at bounding box center [1520, 184] width 7 height 7
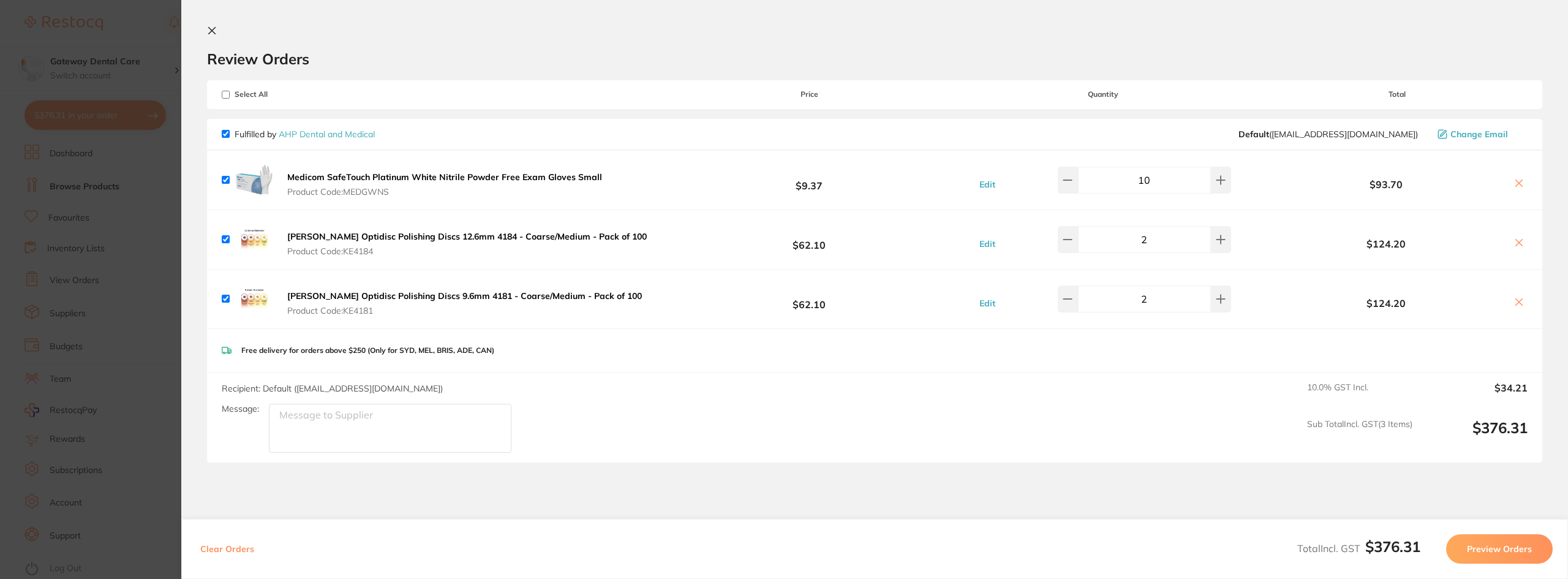
checkbox input "true"
click at [1535, 544] on button "Preview Orders" at bounding box center [1499, 549] width 106 height 29
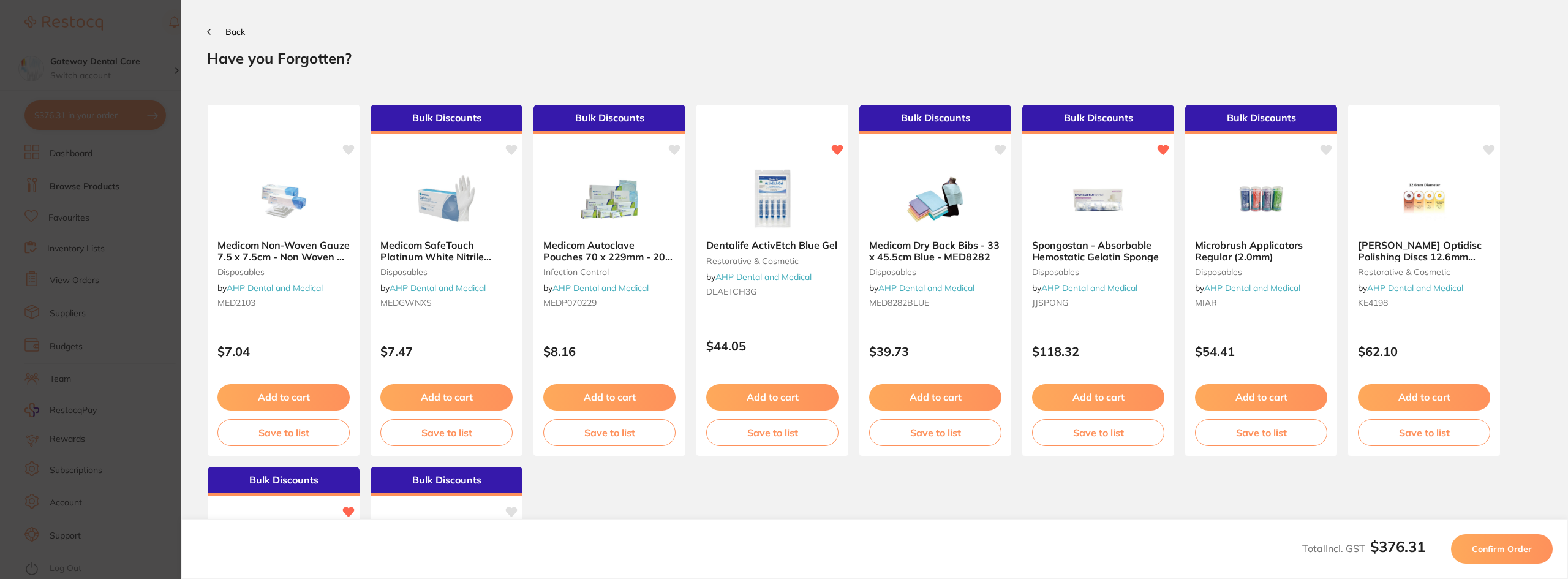
click at [221, 29] on button "Back" at bounding box center [226, 32] width 38 height 10
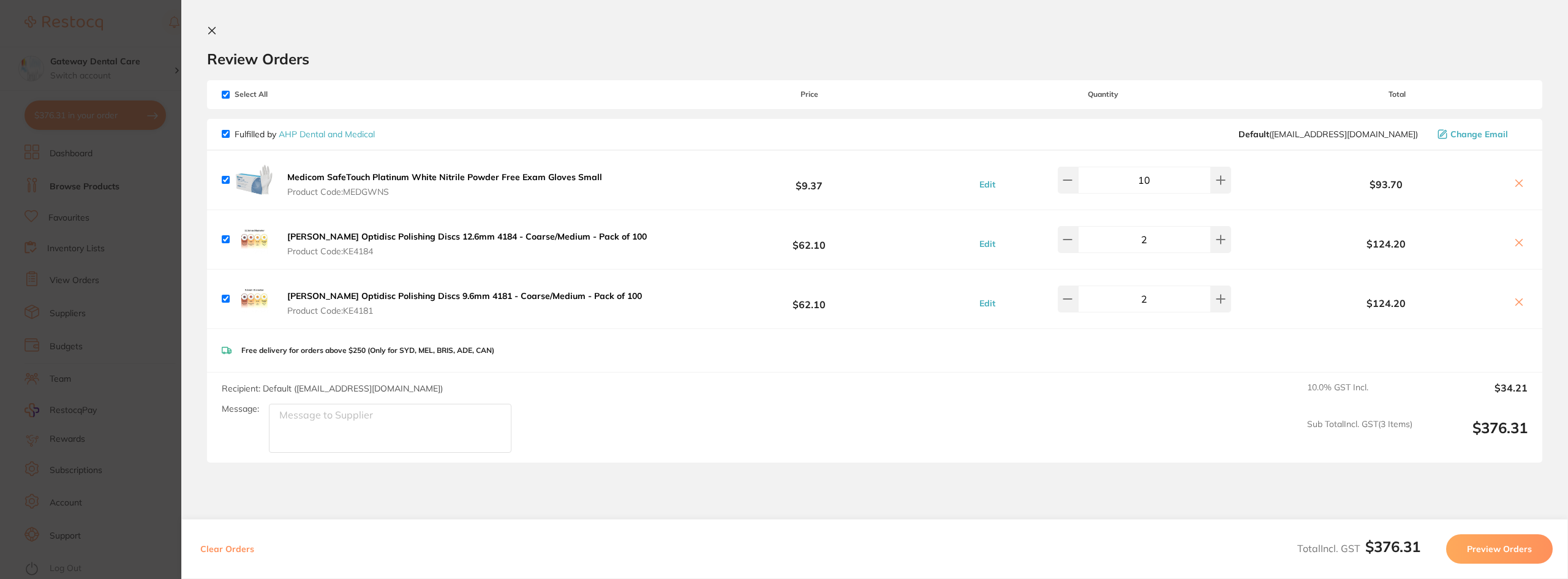
click at [1472, 555] on button "Preview Orders" at bounding box center [1499, 549] width 106 height 29
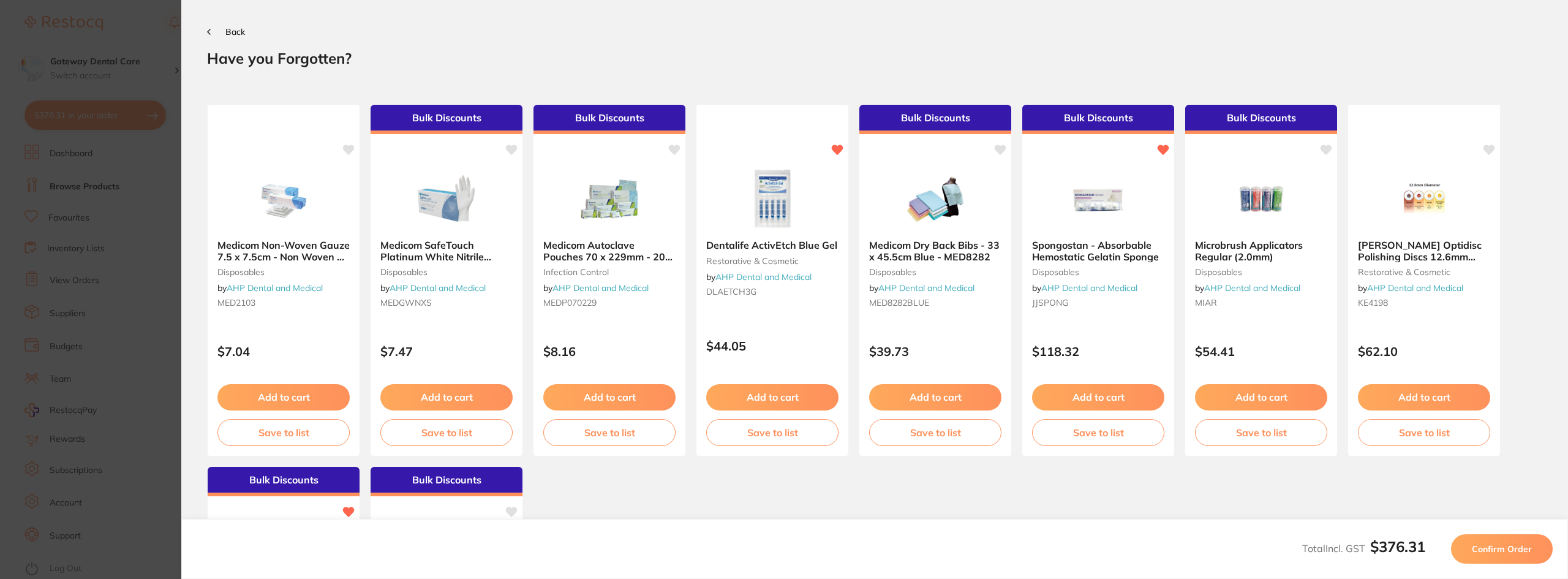
click at [1473, 552] on button "Confirm Order" at bounding box center [1502, 549] width 102 height 29
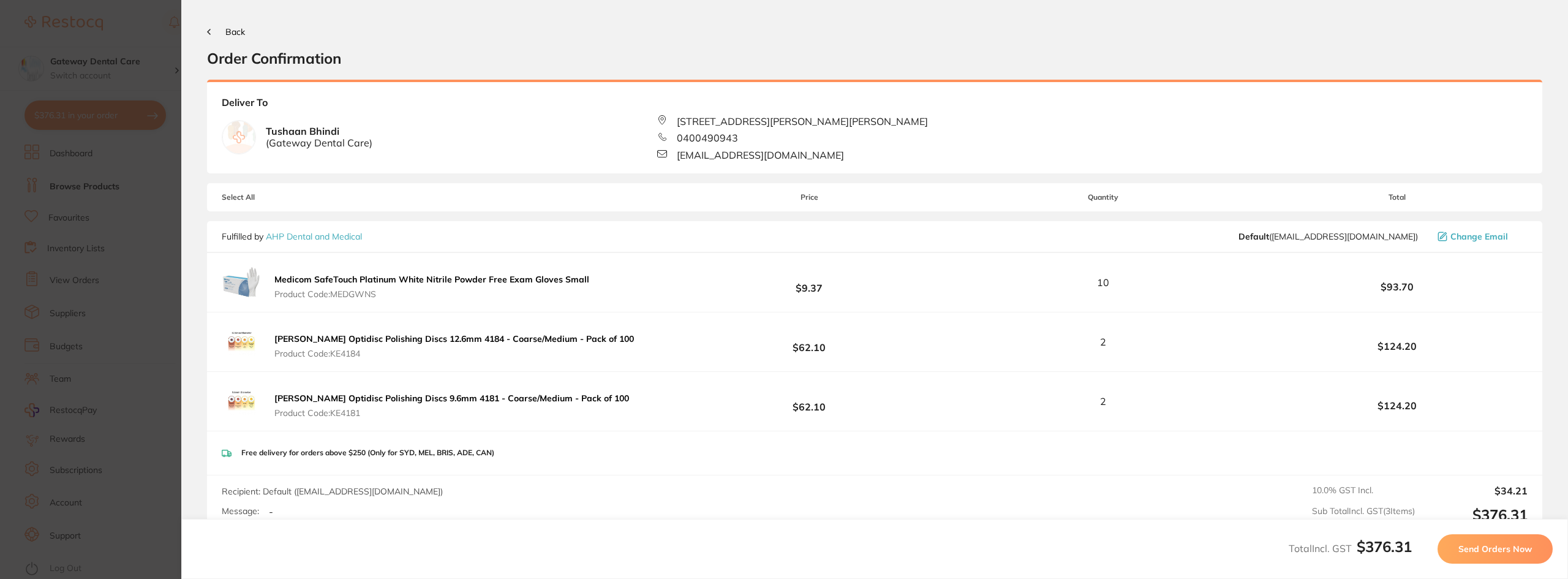
click at [1482, 552] on span "Send Orders Now" at bounding box center [1496, 549] width 74 height 11
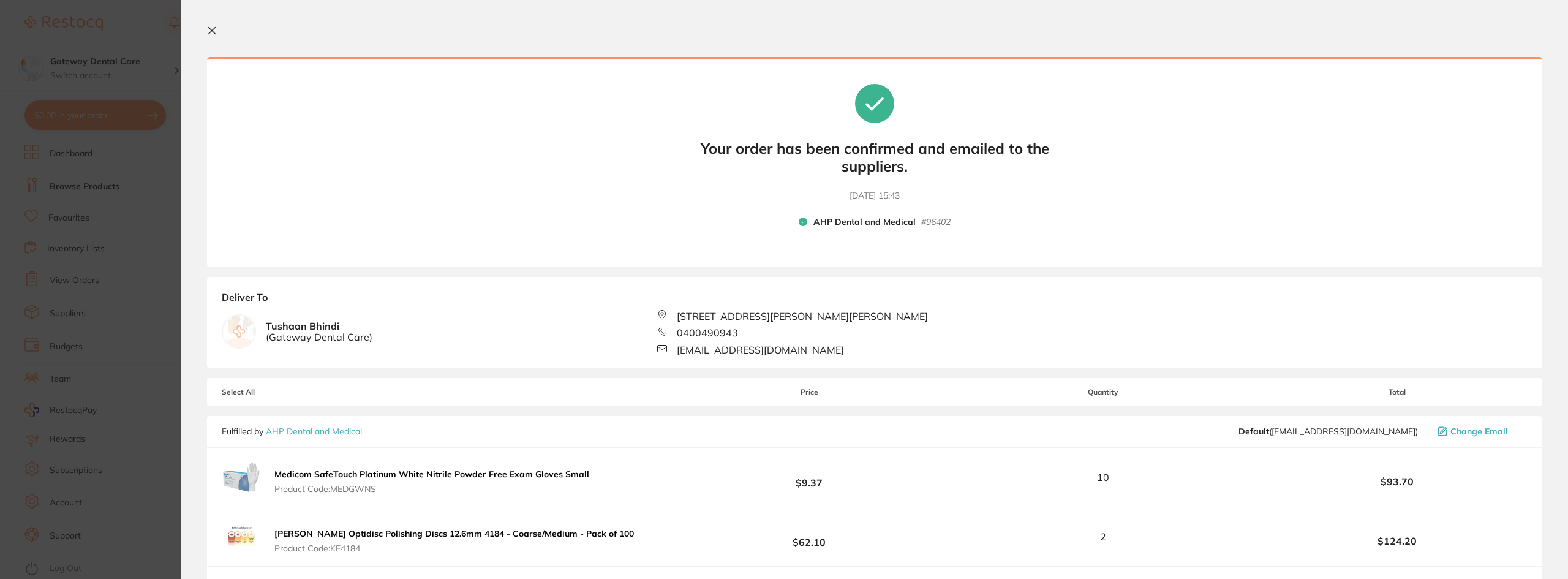
click at [141, 90] on section "Update RRP Set your pre negotiated price for this item. Item Agreed RRP (excl. …" at bounding box center [784, 290] width 1568 height 579
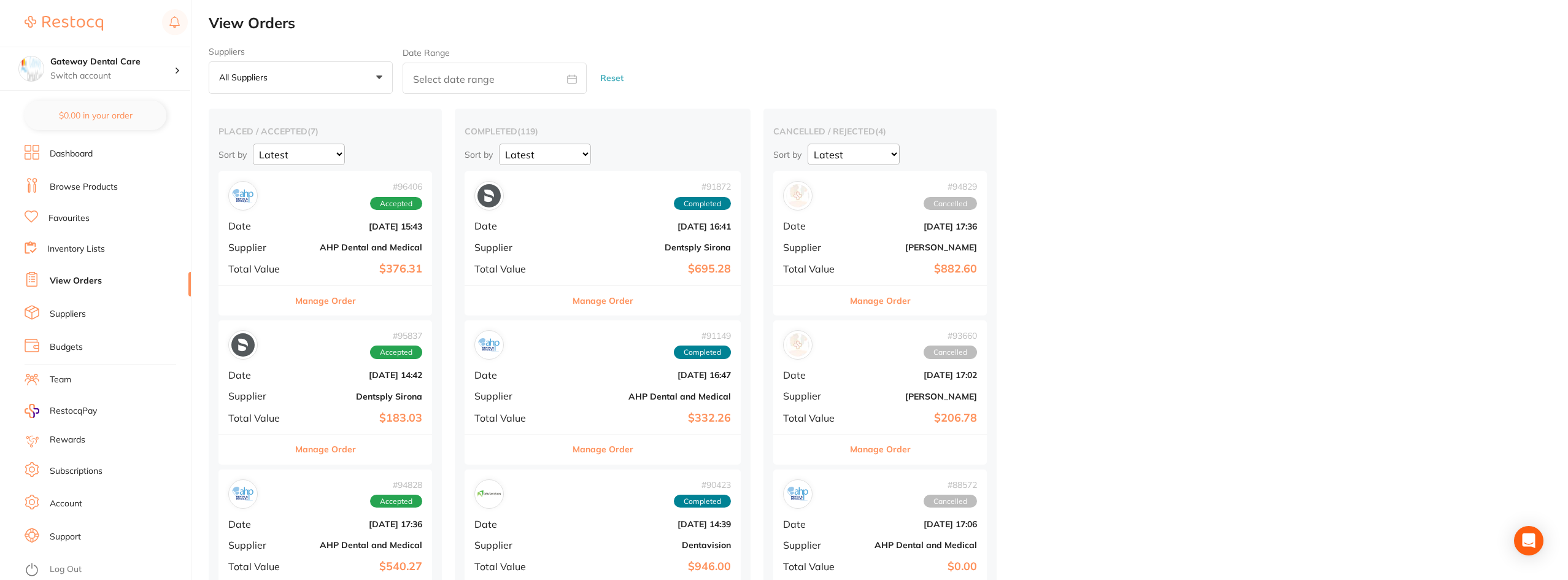
click at [91, 178] on li "Browse Products" at bounding box center [107, 187] width 167 height 18
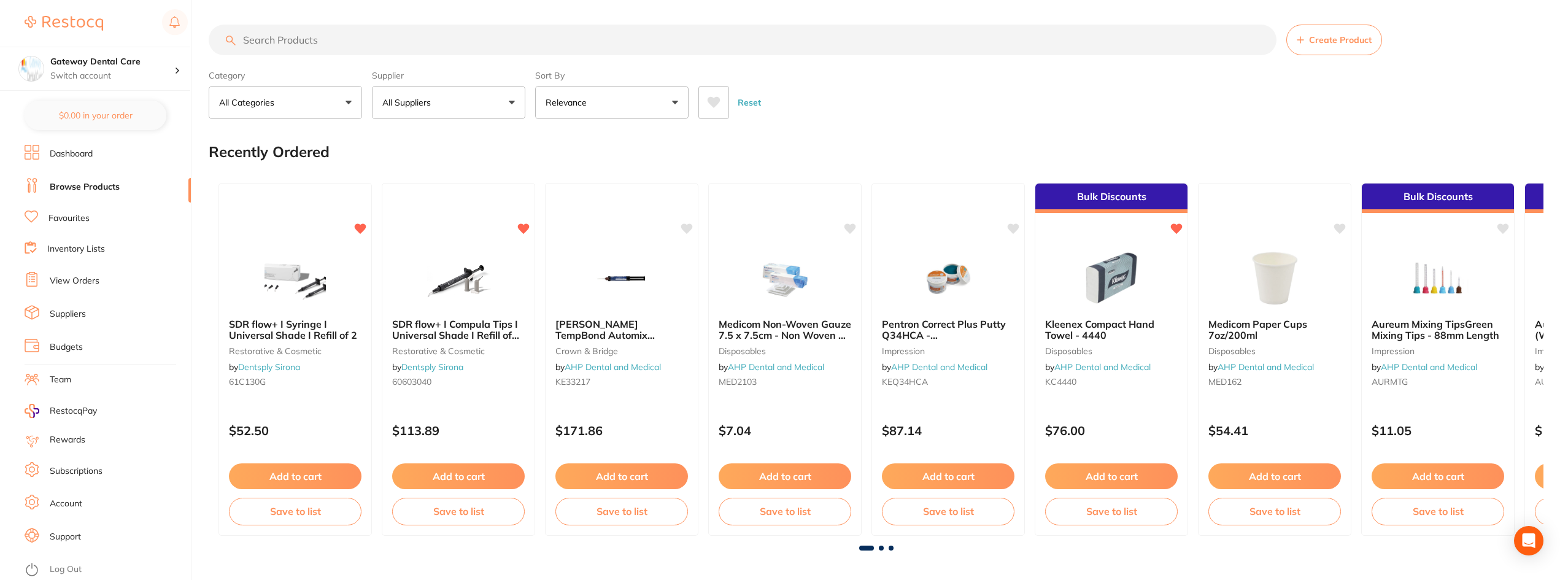
paste input "Orthodontic aligner"
type input "Orthodontic aligner"
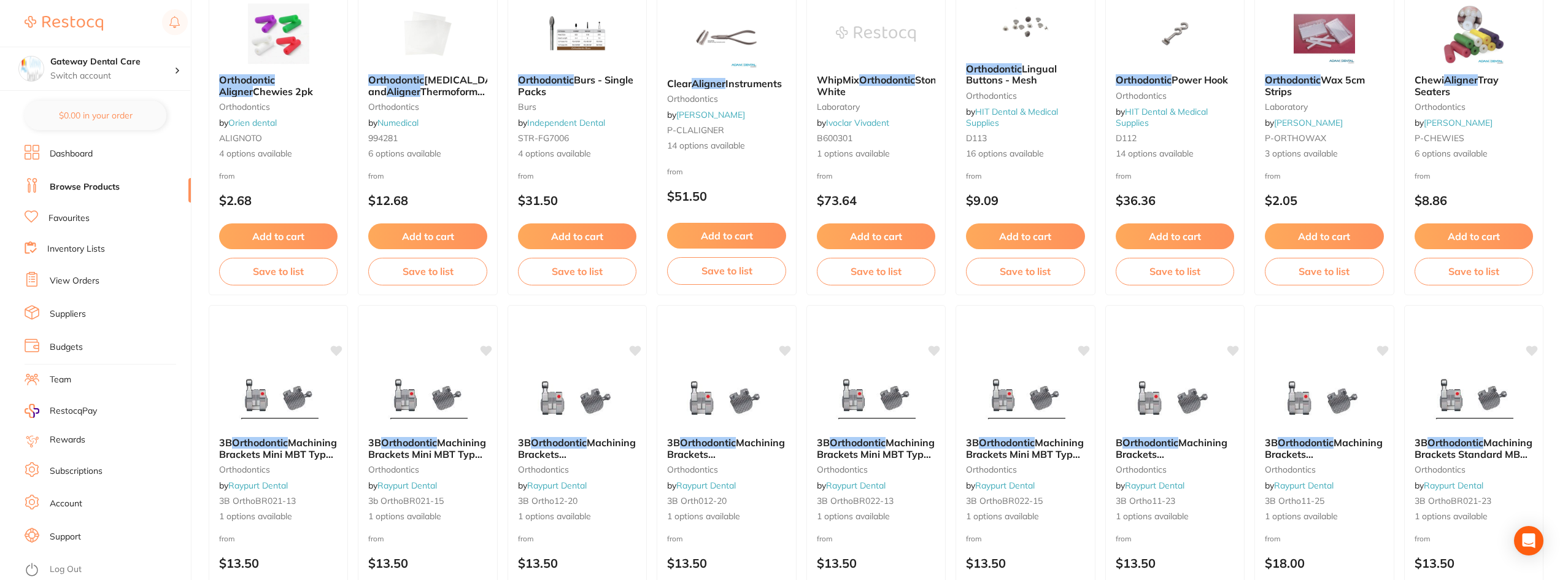
scroll to position [61, 0]
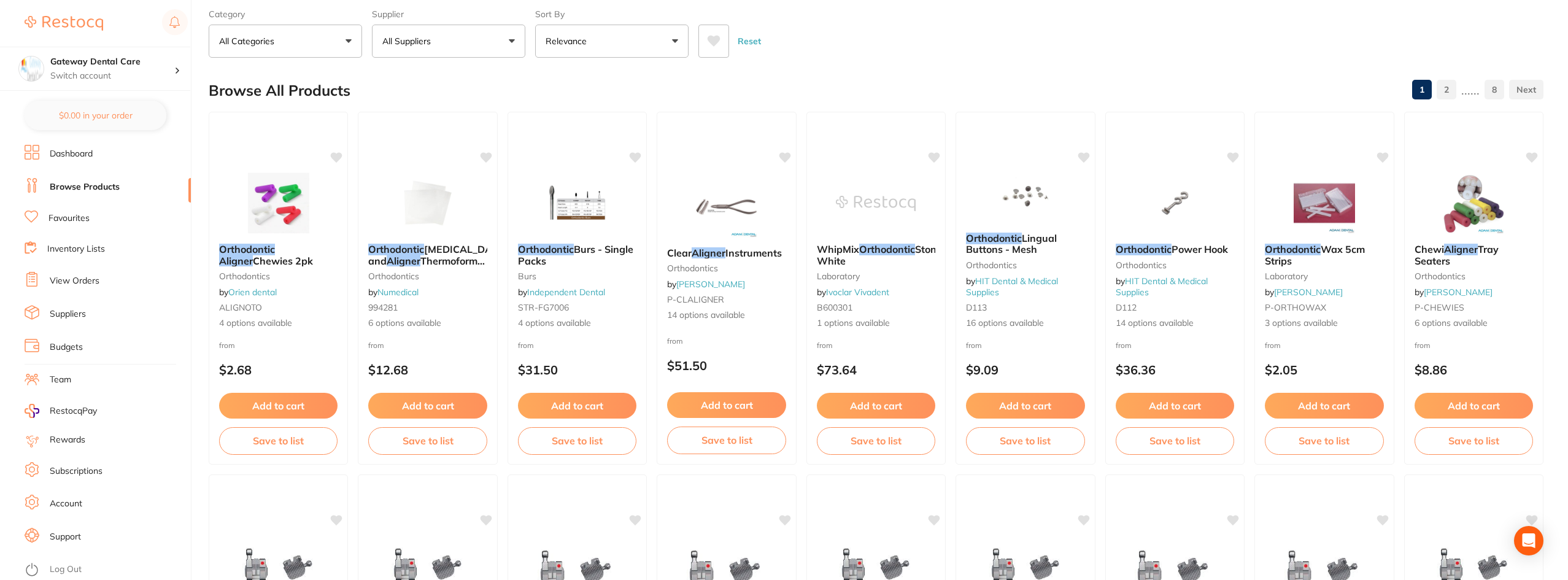
click at [77, 252] on link "Inventory Lists" at bounding box center [76, 250] width 58 height 13
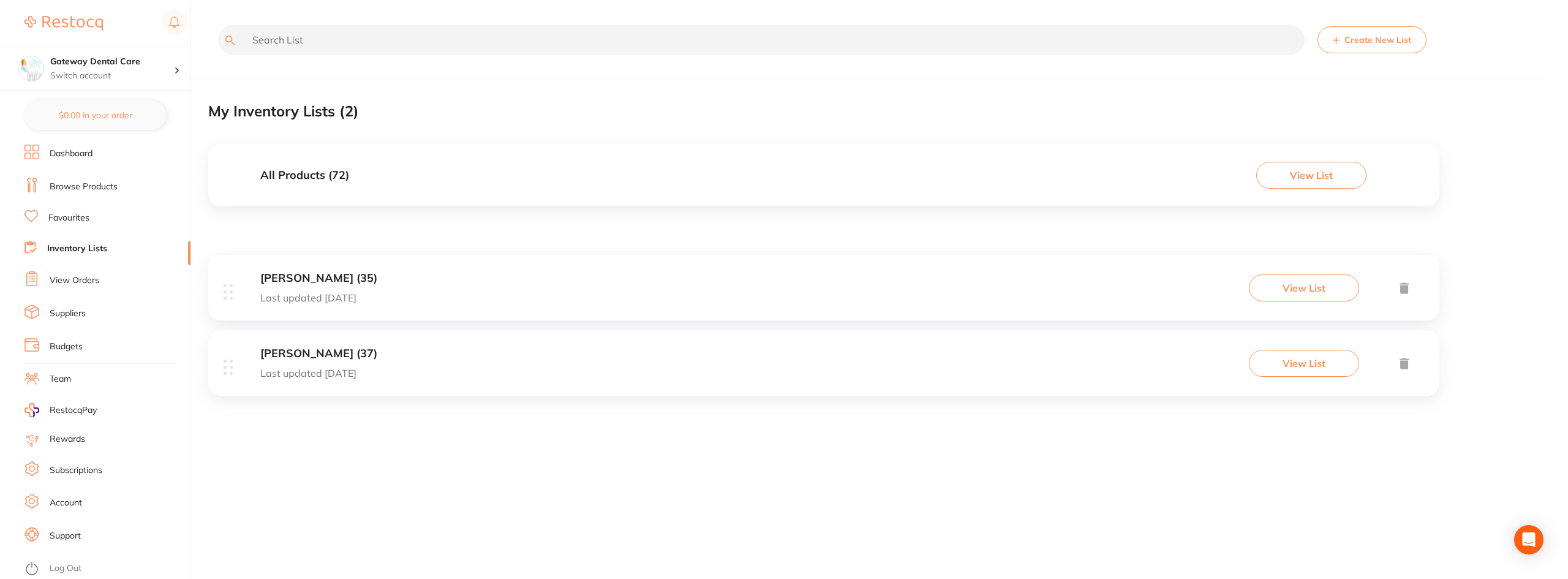
click at [49, 279] on link "View Orders" at bounding box center [74, 281] width 49 height 13
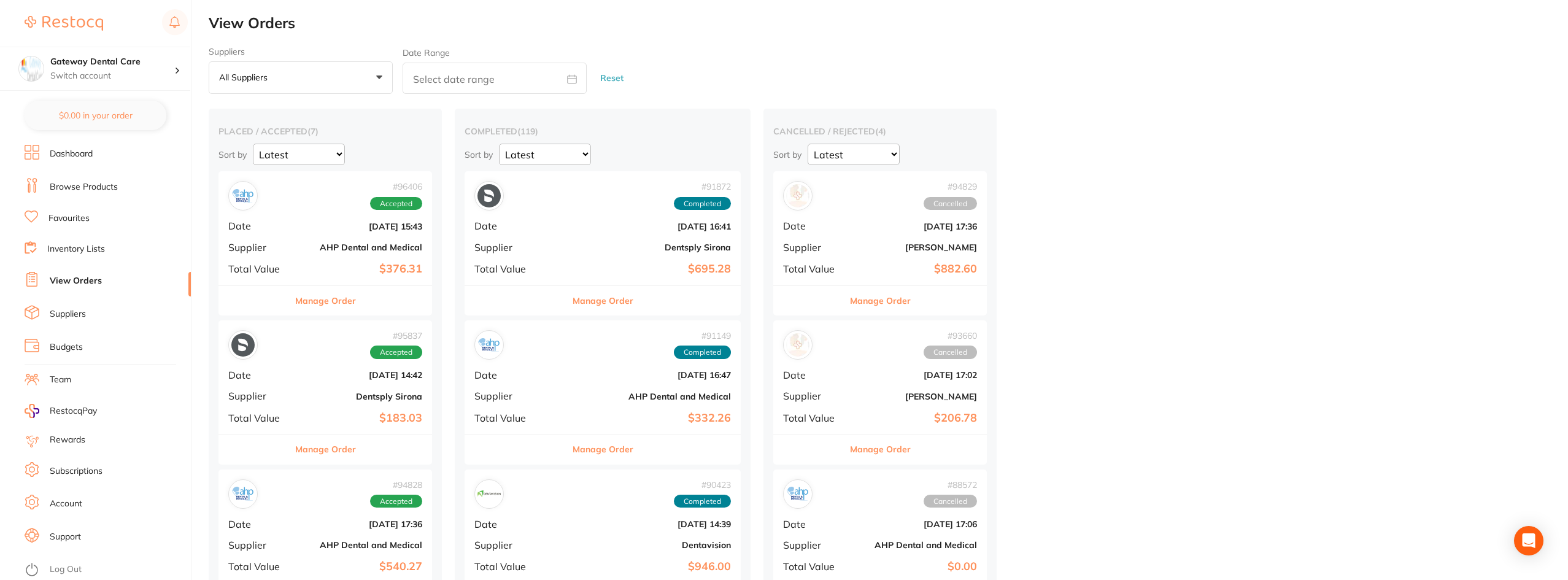
click at [321, 297] on button "Manage Order" at bounding box center [325, 300] width 61 height 29
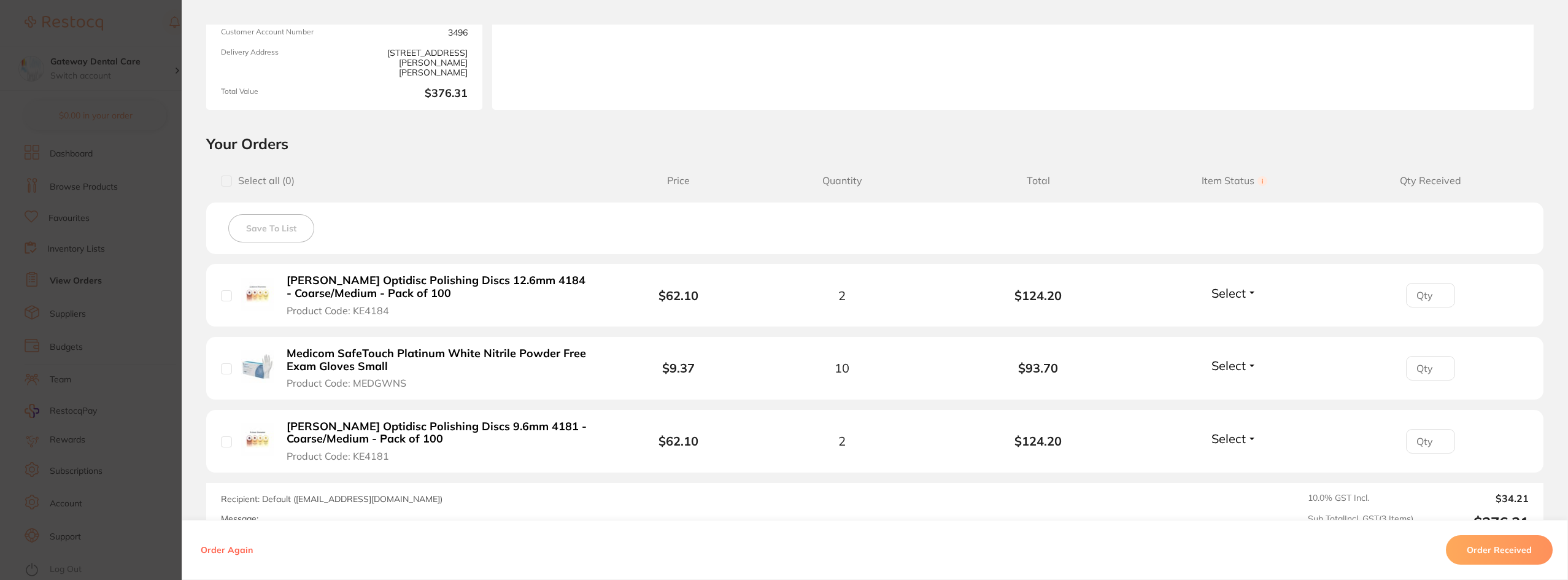
scroll to position [184, 0]
